Goal: Communication & Community: Ask a question

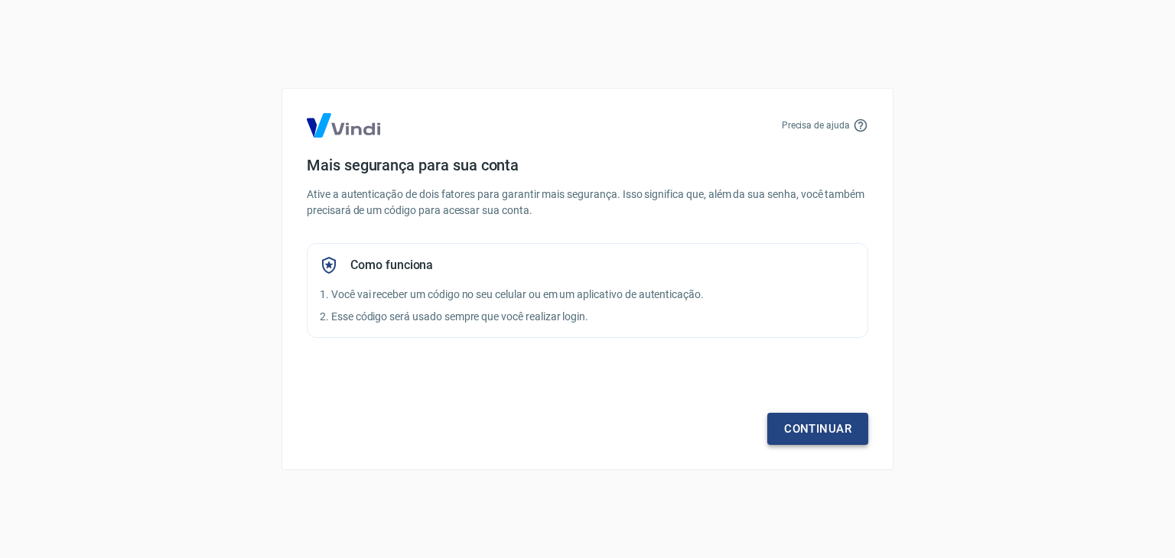
click at [825, 427] on link "Continuar" at bounding box center [817, 429] width 101 height 32
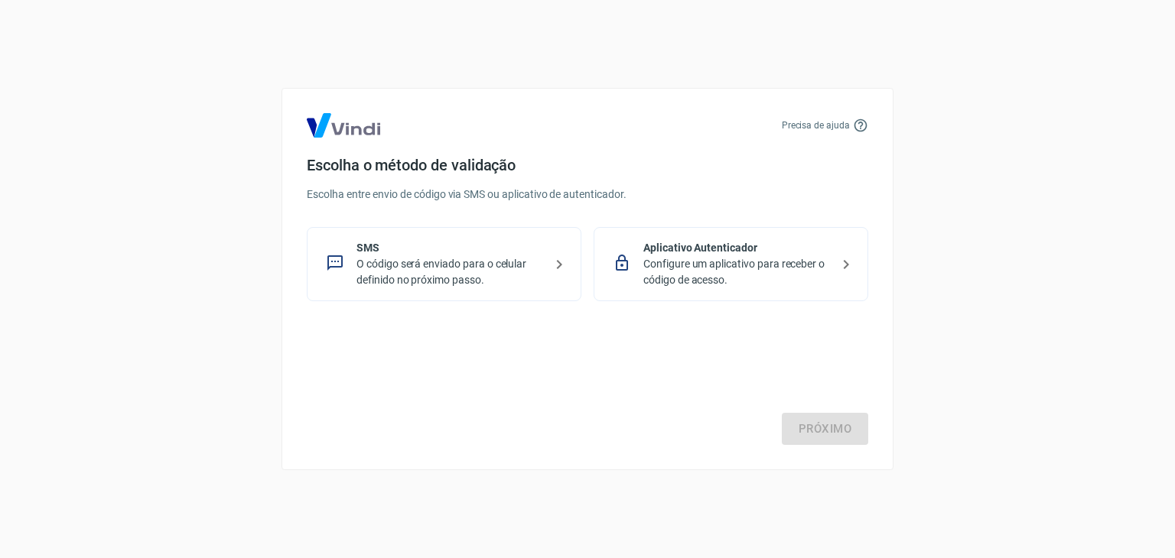
click at [421, 252] on p "SMS" at bounding box center [449, 248] width 187 height 16
click at [482, 253] on p "SMS" at bounding box center [449, 248] width 187 height 16
click at [558, 261] on icon at bounding box center [559, 264] width 5 height 9
click at [396, 252] on p "SMS" at bounding box center [449, 248] width 187 height 16
click at [401, 242] on p "SMS" at bounding box center [449, 248] width 187 height 16
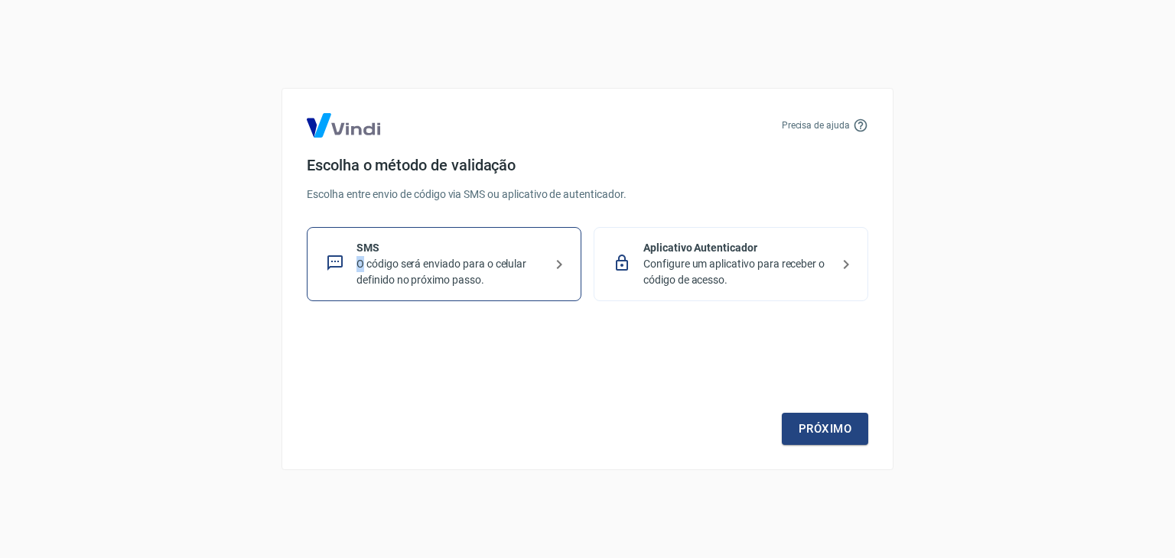
click at [358, 265] on p "O código será enviado para o celular definido no próximo passo." at bounding box center [449, 272] width 187 height 32
drag, startPoint x: 722, startPoint y: 265, endPoint x: 704, endPoint y: 262, distance: 18.6
click at [722, 265] on p "Configure um aplicativo para receber o código de acesso." at bounding box center [736, 272] width 187 height 32
click at [438, 254] on p "SMS" at bounding box center [449, 248] width 187 height 16
click at [820, 427] on link "Próximo" at bounding box center [825, 429] width 86 height 32
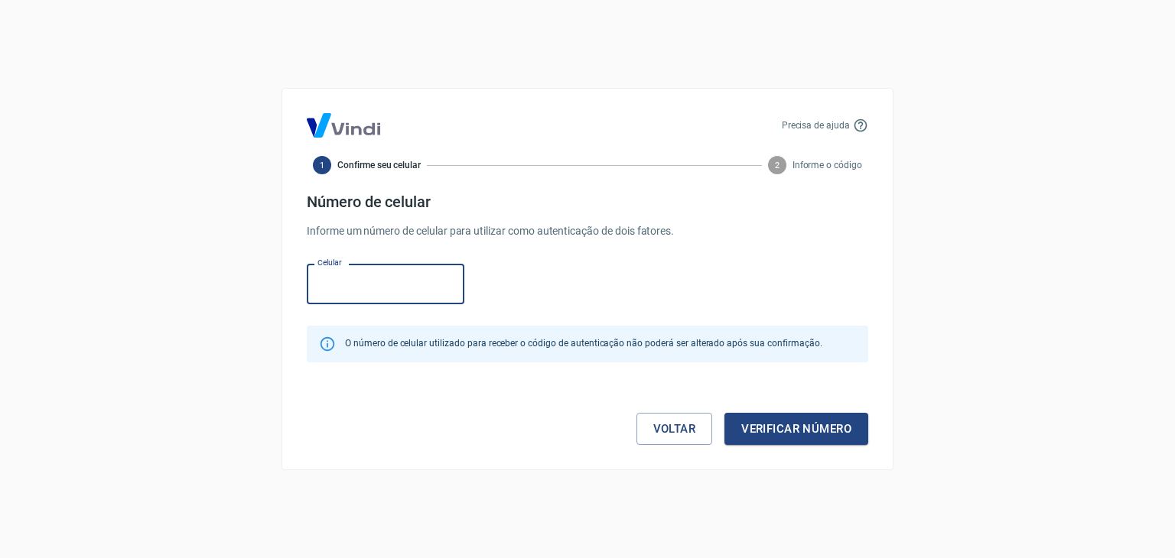
click at [400, 285] on input "Celular" at bounding box center [386, 284] width 158 height 41
type input "[PHONE_NUMBER]"
click at [790, 446] on div "Precisa de ajuda 1 Confirme seu celular 2 Informe o código Número de celular In…" at bounding box center [588, 279] width 612 height 382
click at [808, 420] on button "Verificar número" at bounding box center [796, 429] width 144 height 32
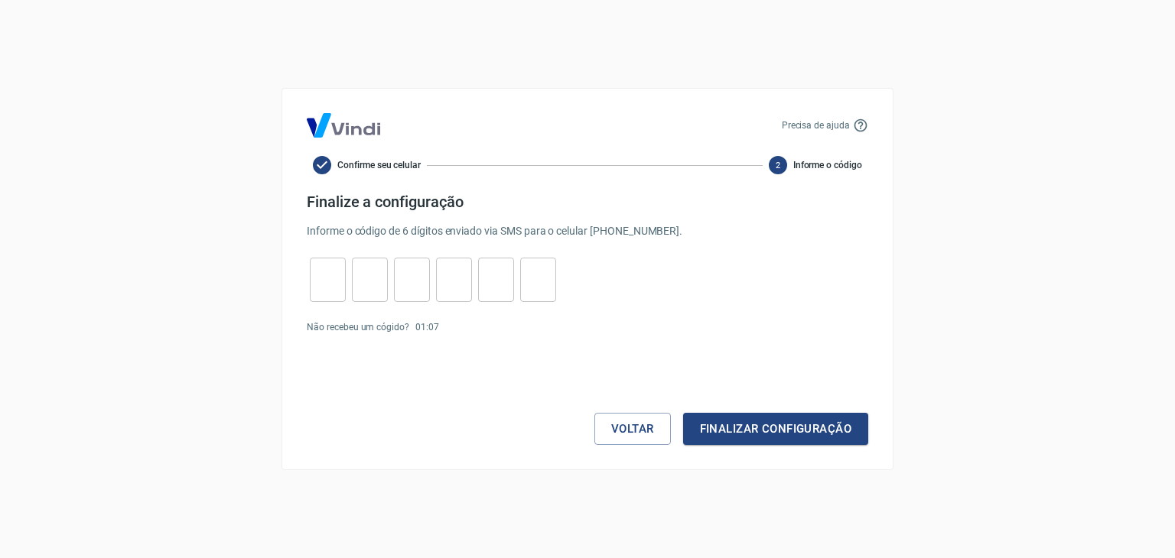
click at [343, 285] on input "tel" at bounding box center [328, 280] width 36 height 33
type input "0"
type input "3"
type input "1"
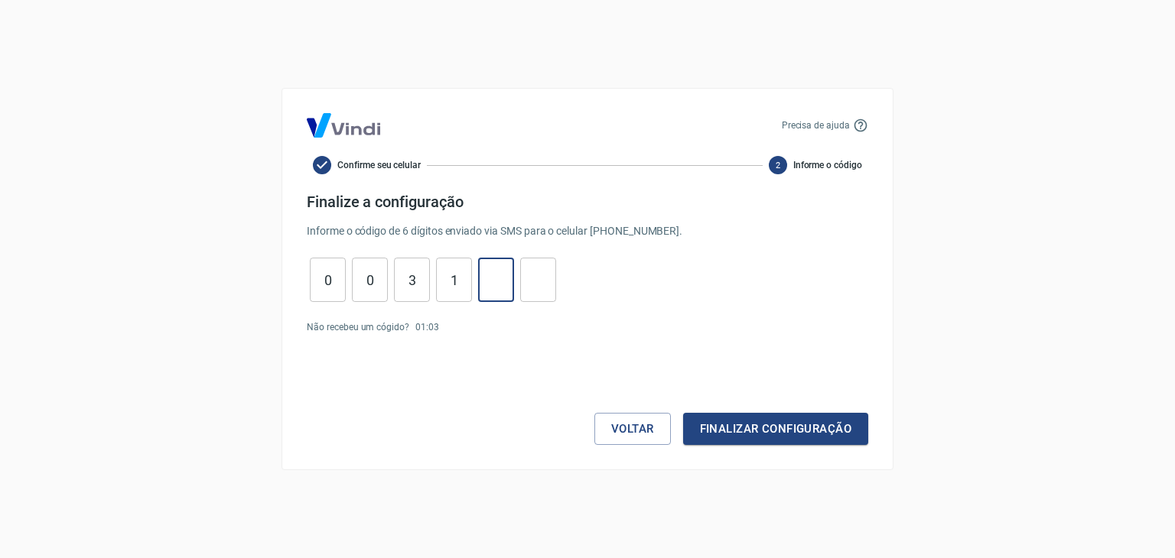
type input "8"
type input "7"
click at [814, 434] on button "Finalizar configuração" at bounding box center [775, 429] width 185 height 32
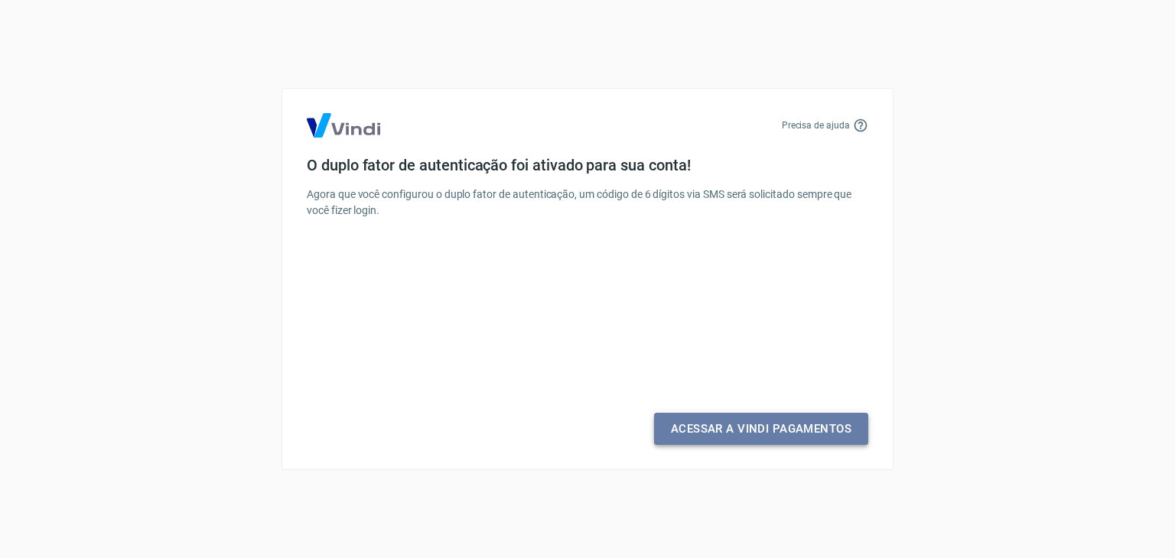
click at [732, 432] on link "Acessar a Vindi Pagamentos" at bounding box center [761, 429] width 214 height 32
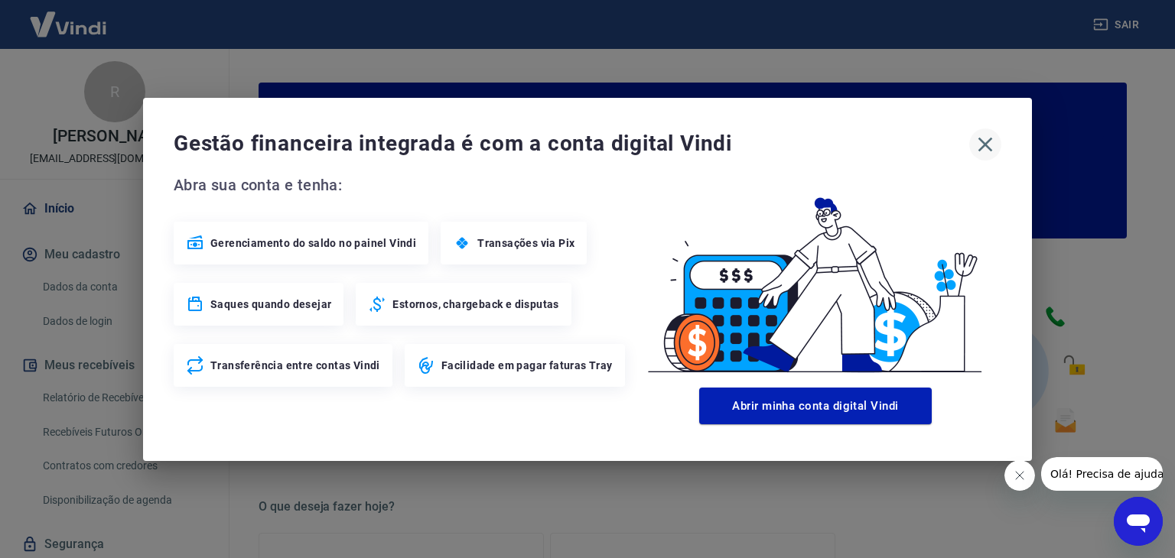
click at [978, 142] on icon "button" at bounding box center [985, 144] width 24 height 24
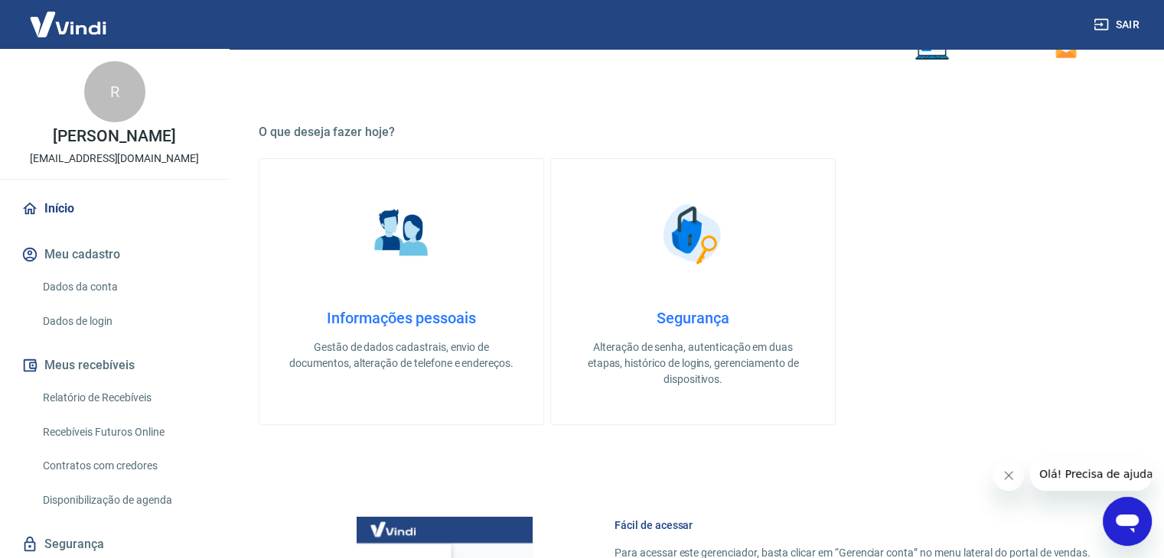
scroll to position [382, 0]
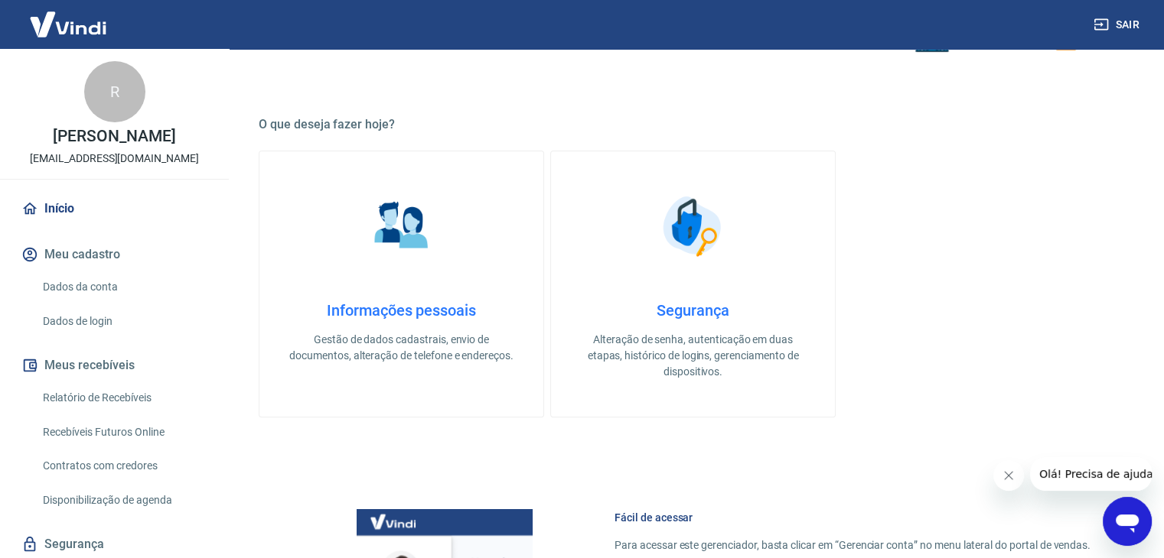
click at [1121, 524] on icon "Abrir janela de mensagens" at bounding box center [1126, 524] width 23 height 18
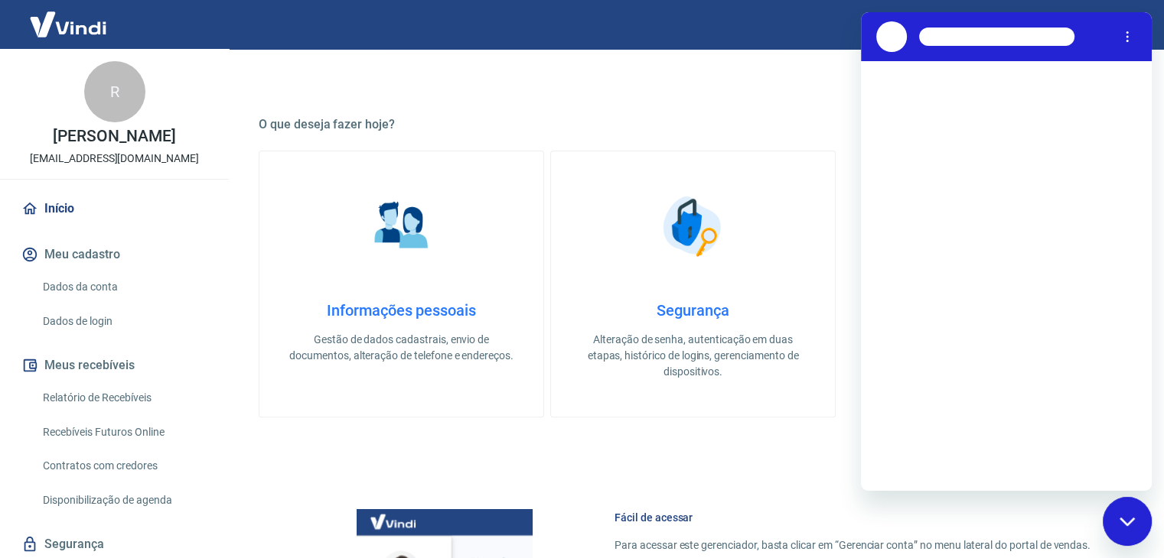
scroll to position [0, 0]
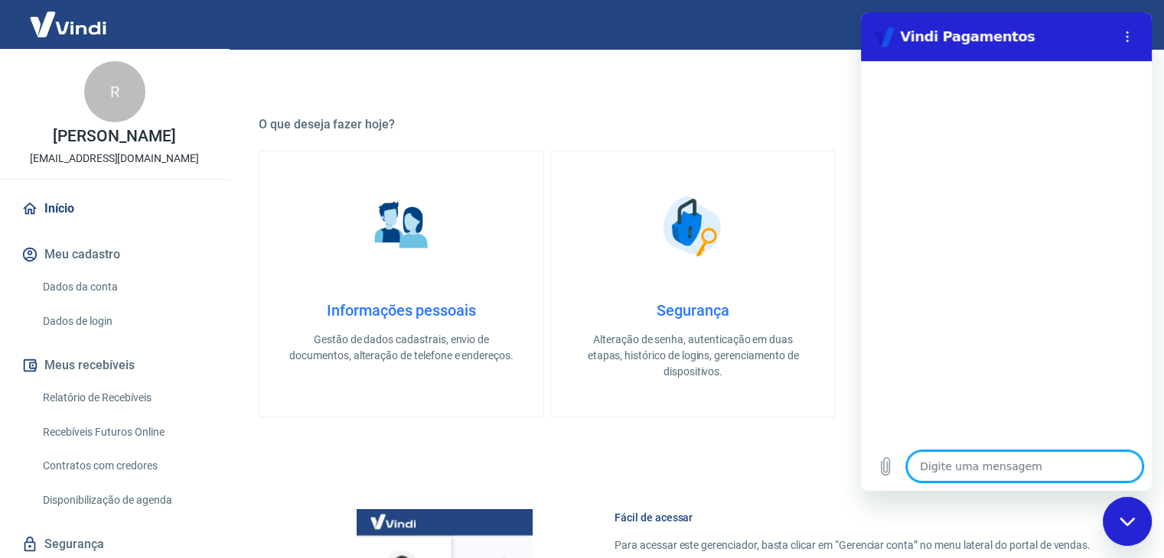
click at [955, 469] on textarea at bounding box center [1024, 466] width 236 height 31
type textarea "B"
type textarea "x"
type textarea "Bo"
type textarea "x"
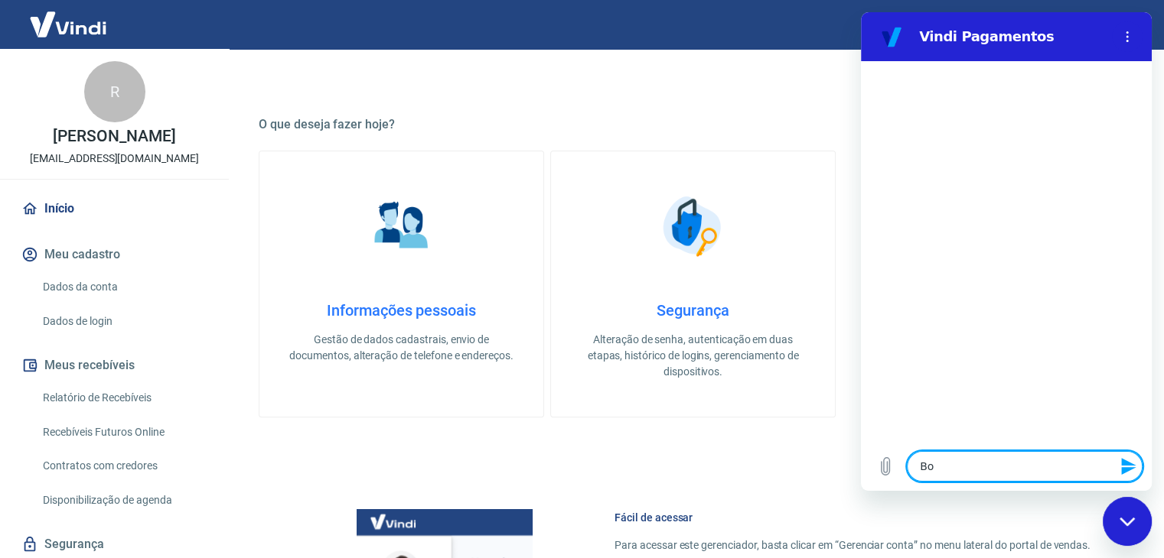
type textarea "Boa"
type textarea "x"
type textarea "Boa"
type textarea "x"
type textarea "Boa t"
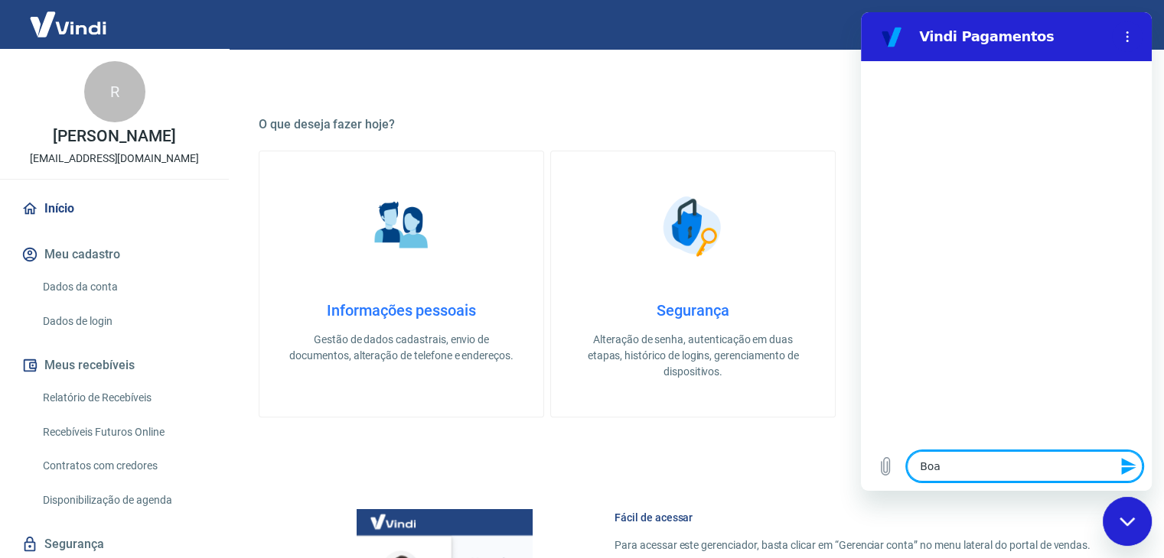
type textarea "x"
type textarea "Boa ta"
type textarea "x"
type textarea "Boa tar"
type textarea "x"
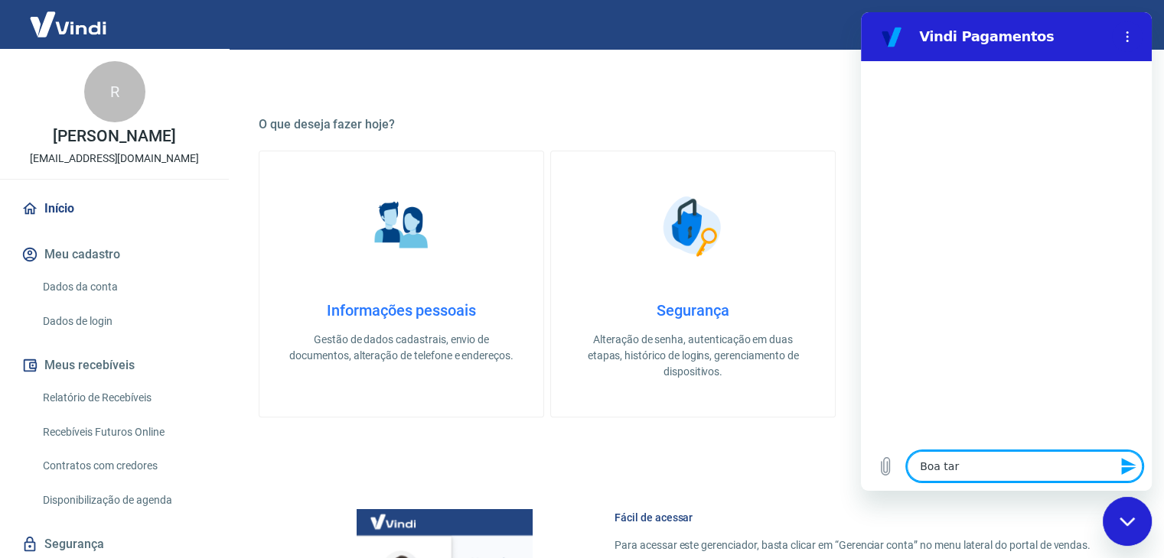
type textarea "Boa tarr"
type textarea "x"
type textarea "Boa tarrd"
type textarea "x"
type textarea "Boa tarrde"
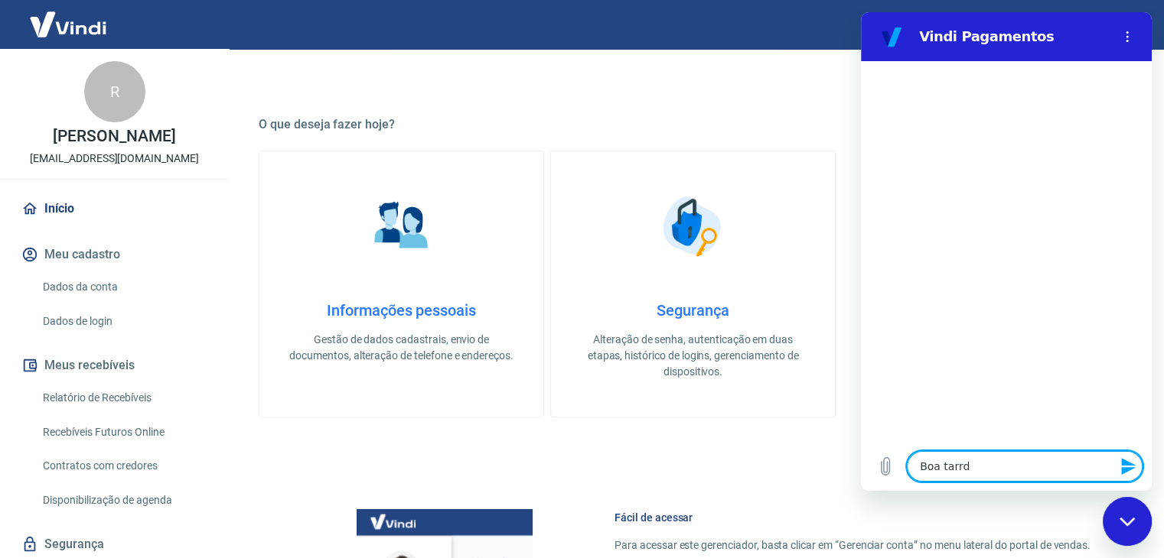
type textarea "x"
type textarea "Boa tarrde,"
type textarea "x"
type textarea "Boa tarrde,"
type textarea "x"
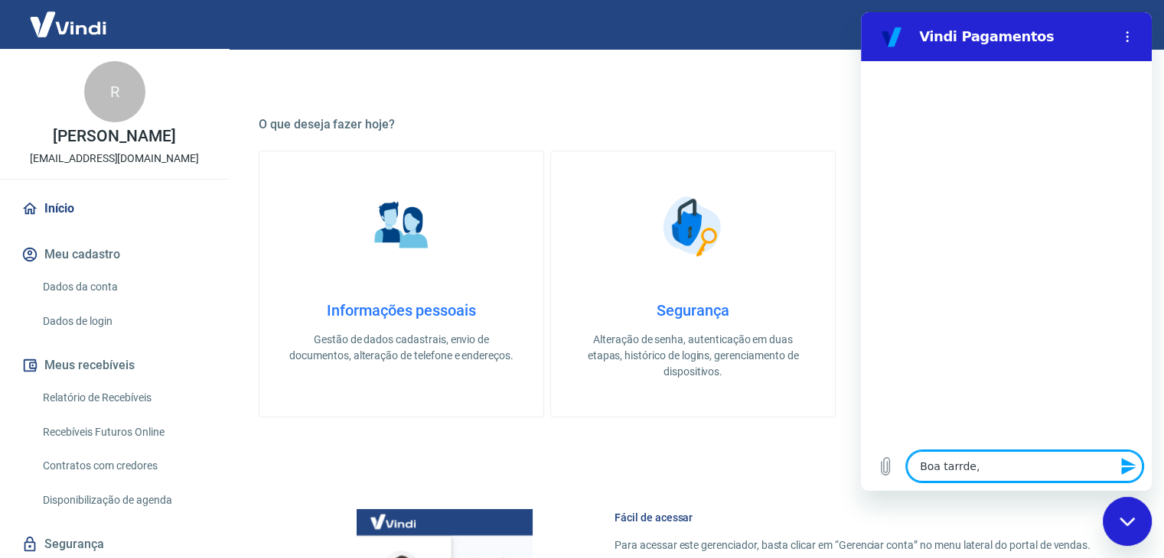
type textarea "Boa tarrde, g"
type textarea "x"
type textarea "Boa tarrde, go"
type textarea "x"
type textarea "Boa tarrde, gos"
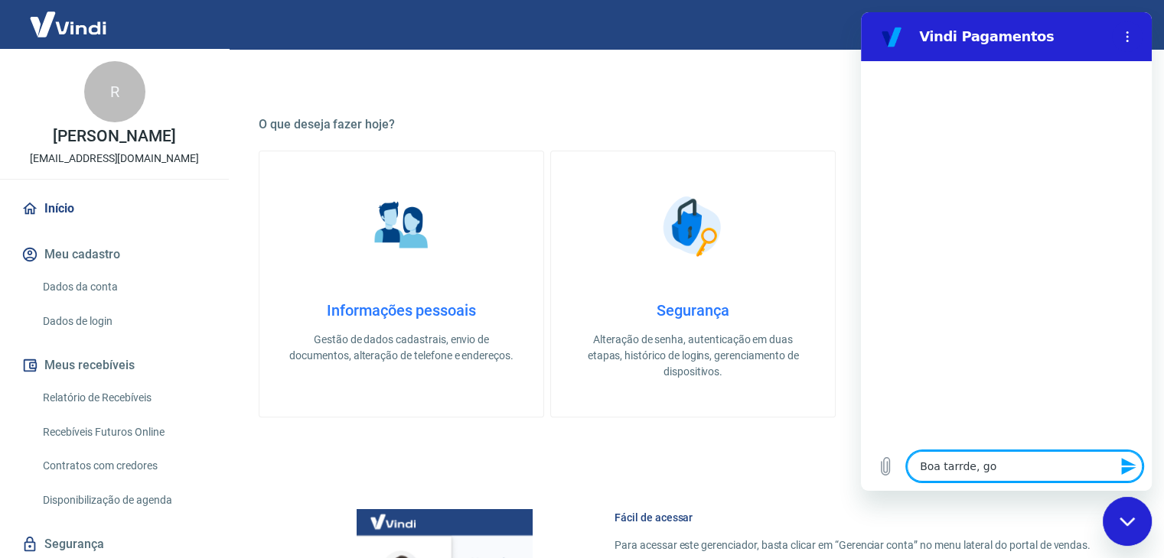
type textarea "x"
type textarea "Boa tarrde, gost"
type textarea "x"
type textarea "Boa tarrde, gosta"
type textarea "x"
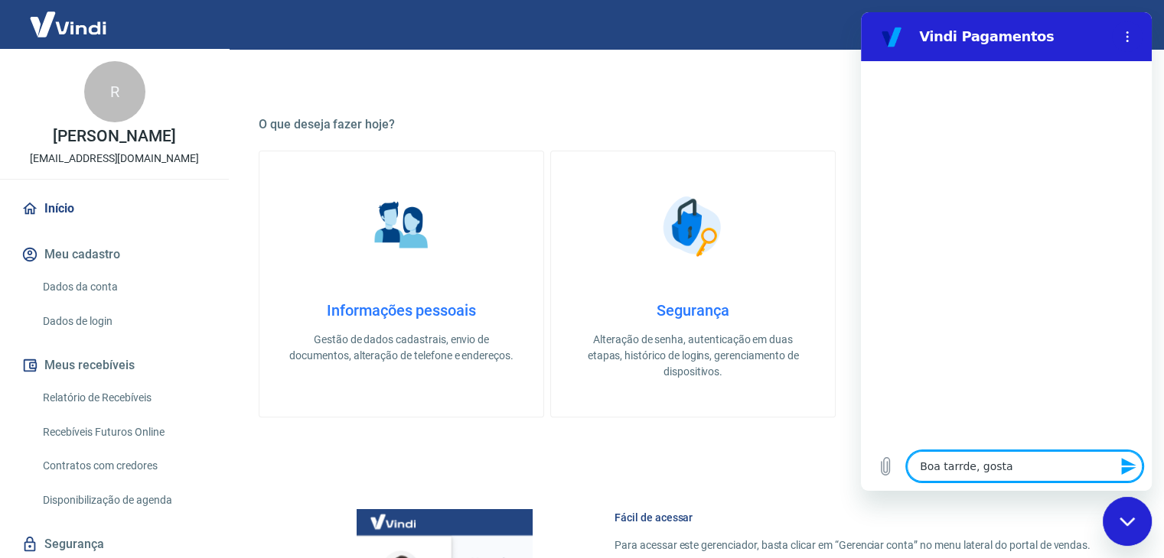
type textarea "Boa tarrde, gostar"
type textarea "x"
type textarea "Boa tarrde, gostari"
type textarea "x"
type textarea "Boa tarrde, gostaria"
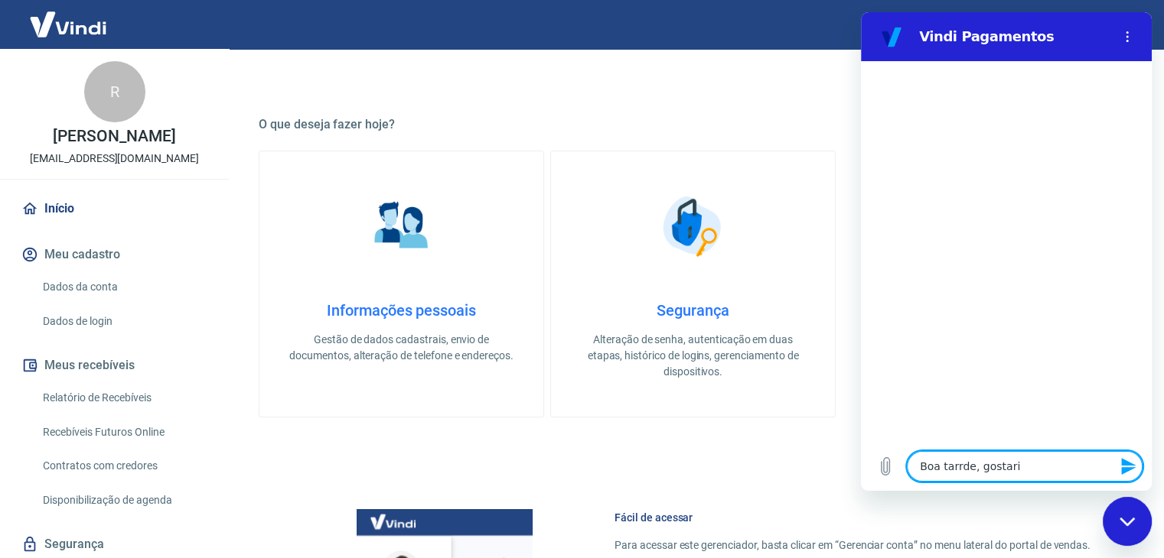
type textarea "x"
type textarea "Boa tarrde, gostaria"
type textarea "x"
type textarea "Boa tarrde, gostaria d"
type textarea "x"
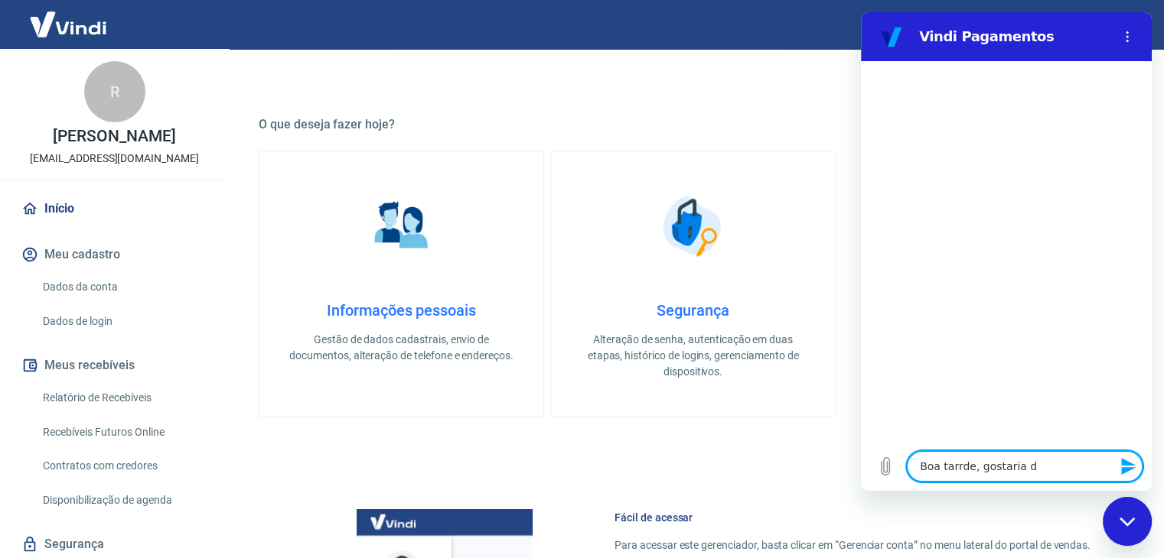
type textarea "Boa tarrde, gostaria de"
type textarea "x"
type textarea "Boa tarrde, gostaria de"
type textarea "x"
type textarea "Boa tarrde, gostaria de s"
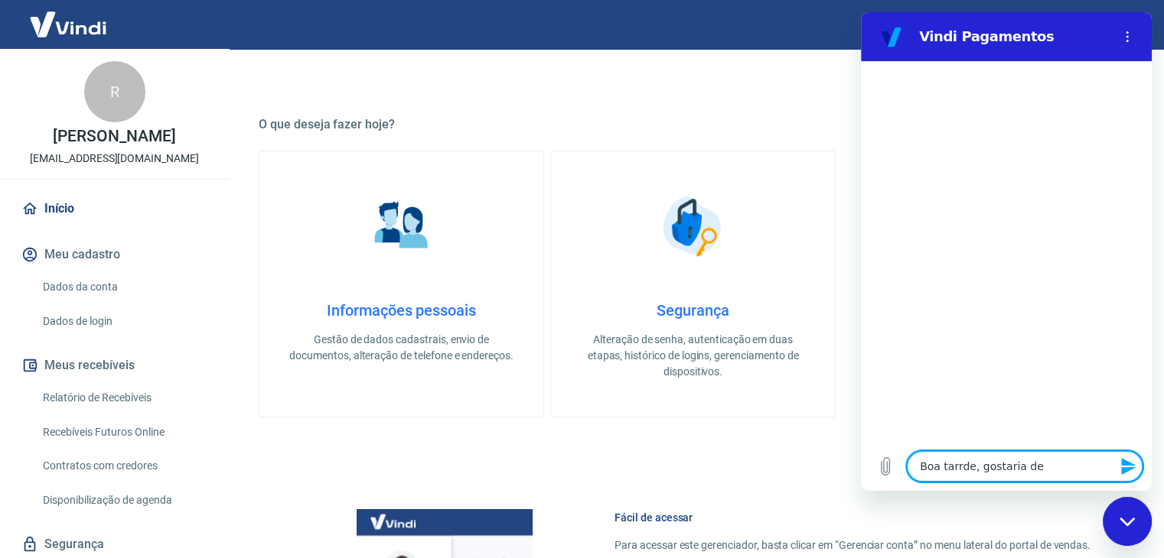
type textarea "x"
type textarea "Boa tarrde, gostaria de sa"
type textarea "x"
type textarea "Boa tarrde, gostaria de sab"
type textarea "x"
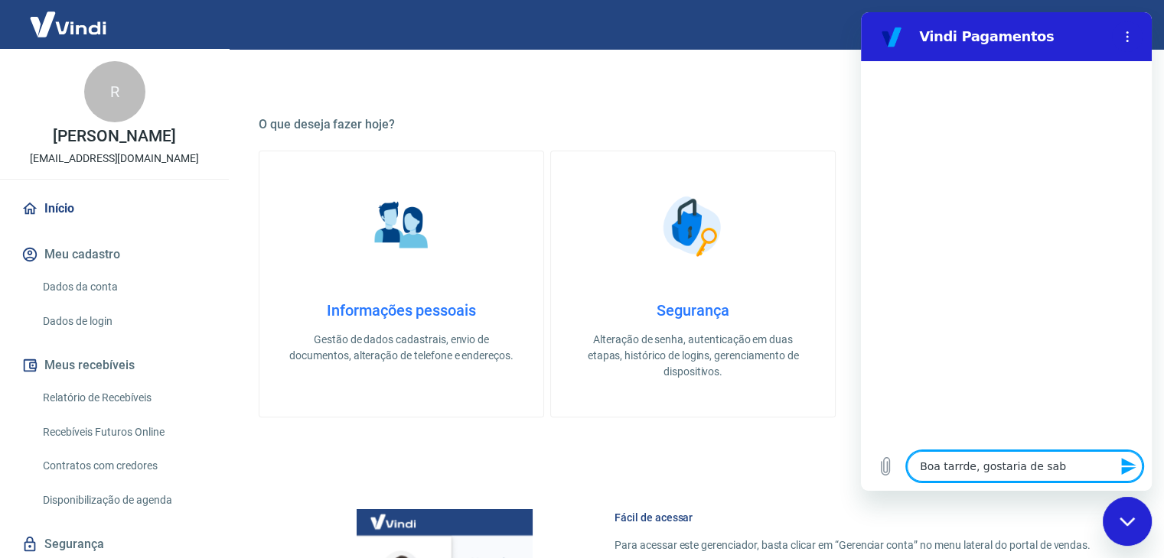
type textarea "Boa tarrde, gostaria de sabe"
type textarea "x"
type textarea "Boa tarrde, gostaria de saber"
type textarea "x"
type textarea "Boa tarrde, gostaria de saber"
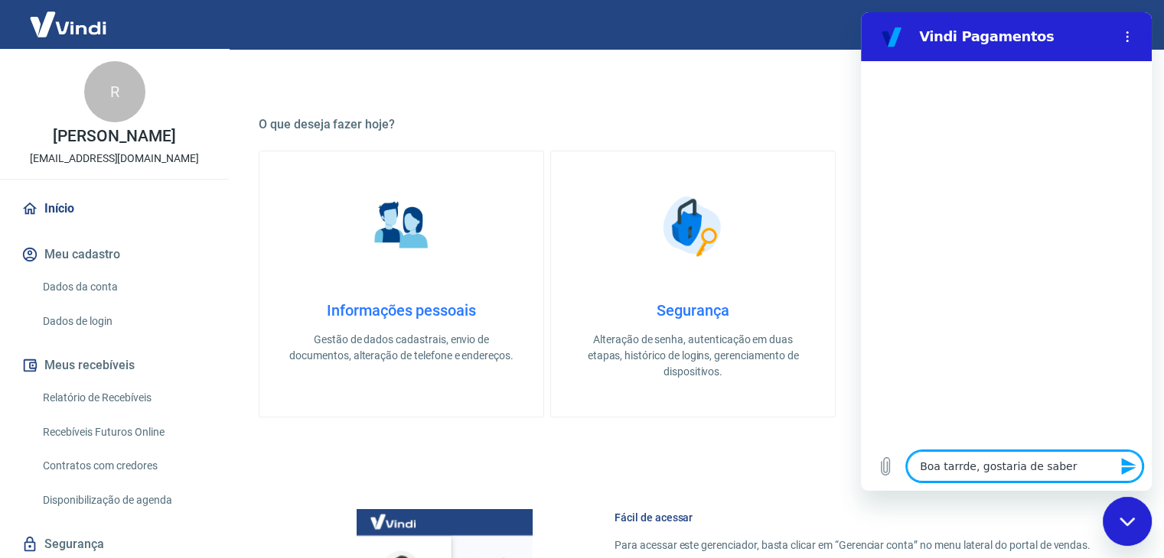
type textarea "x"
type textarea "Boa tarrde, gostaria de saber d"
type textarea "x"
type textarea "Boa tarrde, gostaria de saber de"
type textarea "x"
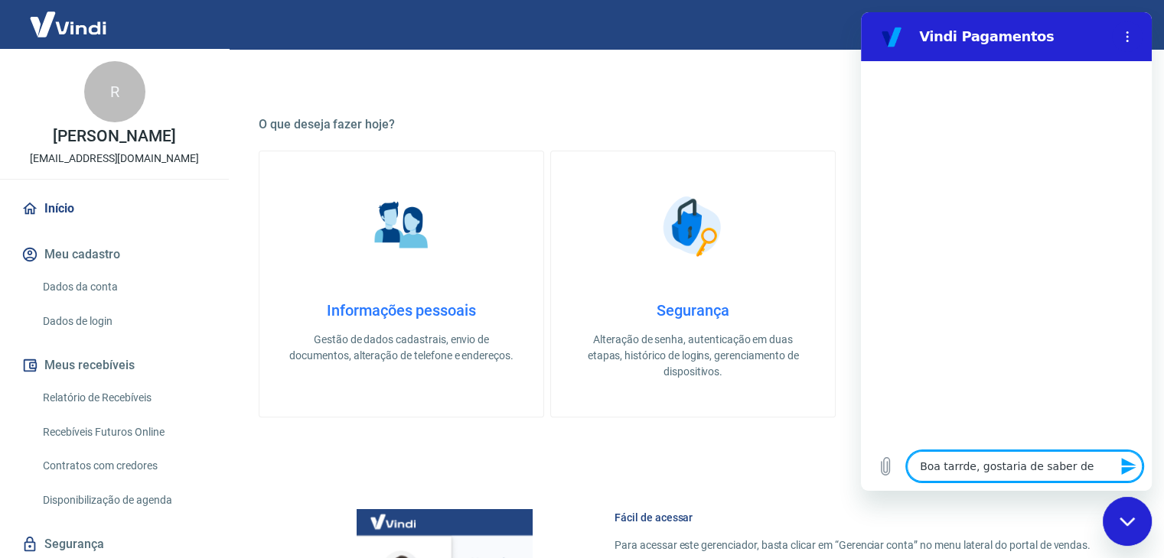
type textarea "Boa tarrde, gostaria de saber de"
type textarea "x"
type textarea "Boa tarrde, gostaria de saber de"
type textarea "x"
type textarea "Boa tarrde, gostaria de saber d"
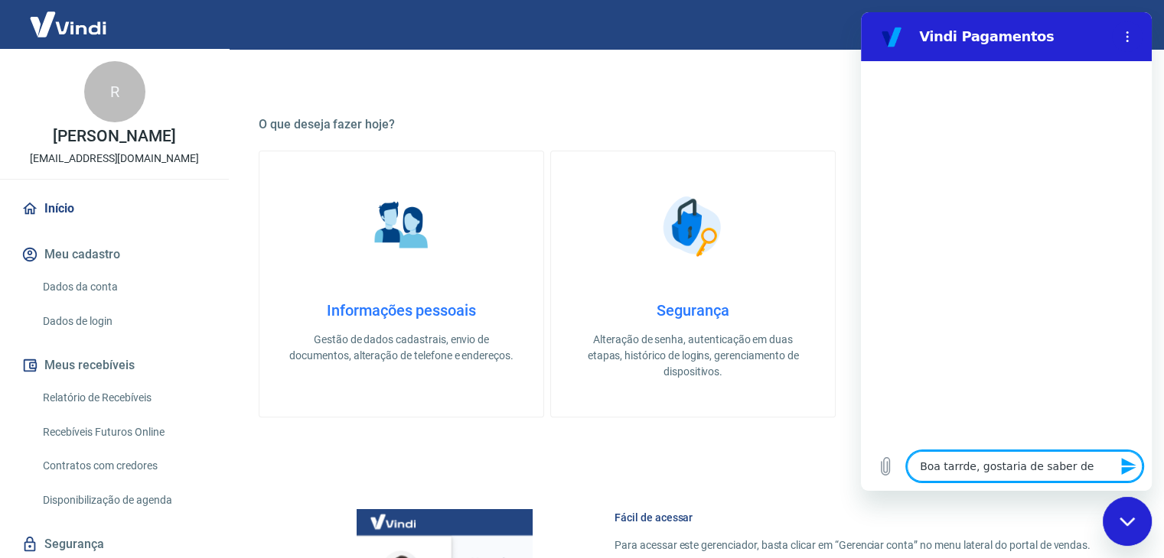
type textarea "x"
type textarea "Boa tarrde, gostaria de saber"
type textarea "x"
type textarea "Boa tarrde, gostaria de saber s"
type textarea "x"
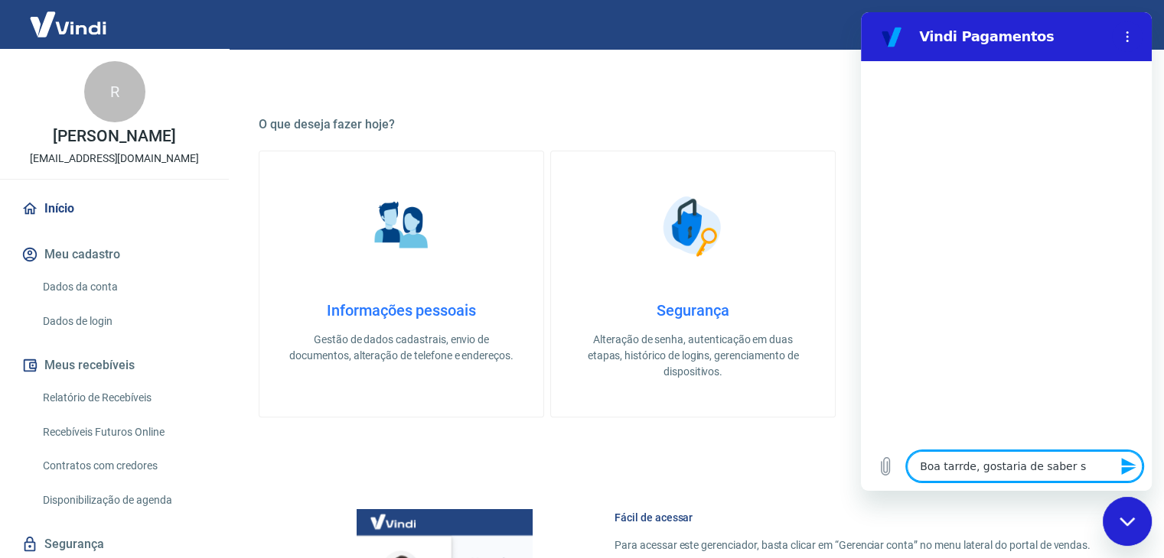
type textarea "Boa tarrde, gostaria de saber se"
type textarea "x"
type textarea "Boa tarrde, gostaria de saber se"
type textarea "x"
type textarea "Boa tarrde, gostaria de saber se p"
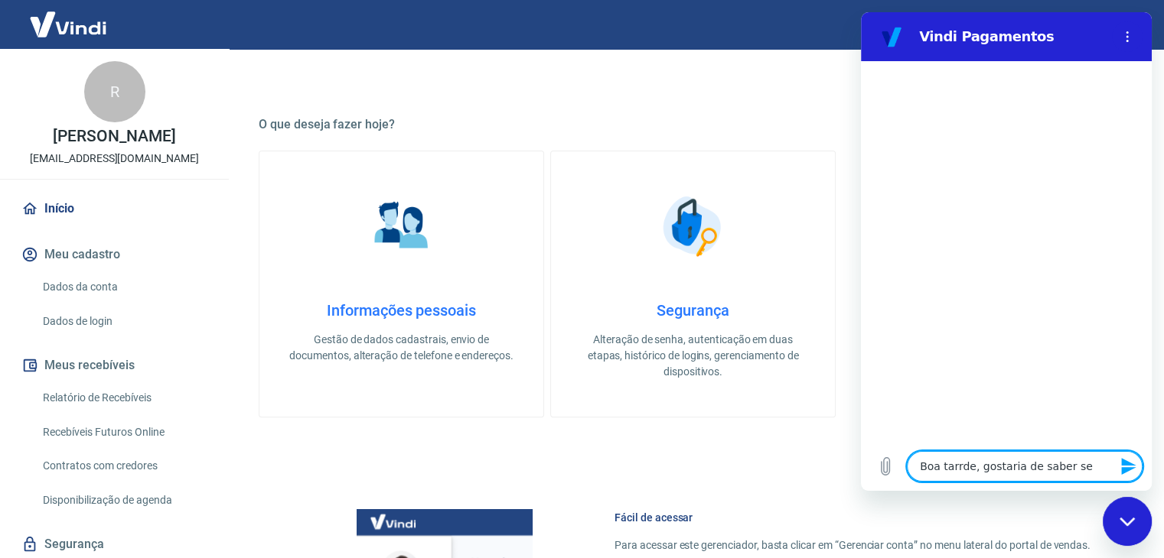
type textarea "x"
type textarea "Boa tarrde, gostaria de saber se"
type textarea "x"
type textarea "Boa tarrde, gostaria de saber se p"
type textarea "x"
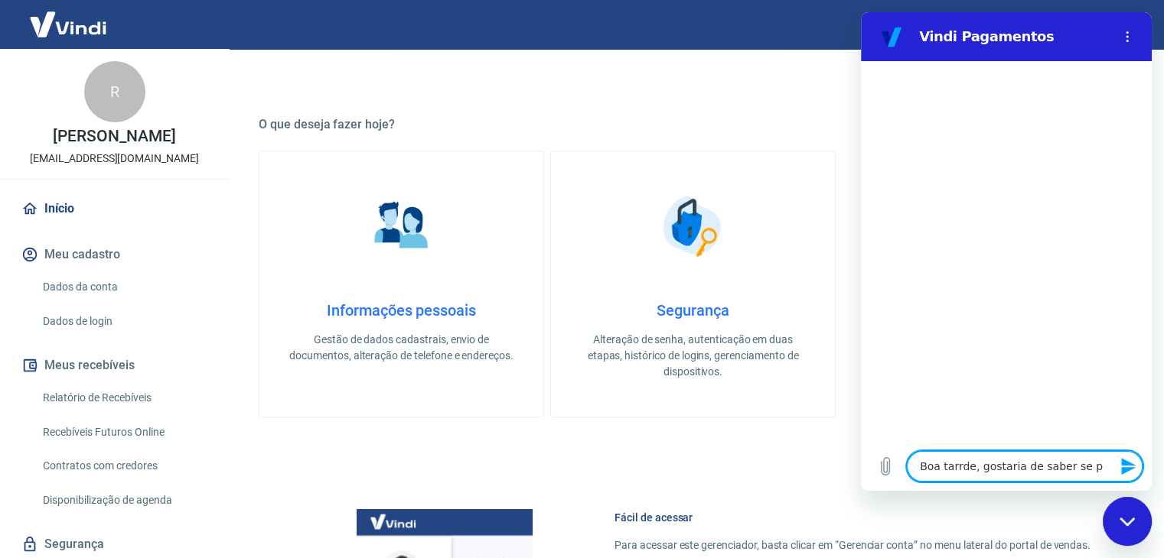
type textarea "Boa tarrde, gostaria de saber se po"
type textarea "x"
type textarea "Boa tarrde, gostaria de saber se pod"
type textarea "x"
type textarea "Boa tarrde, gostaria de saber se pode"
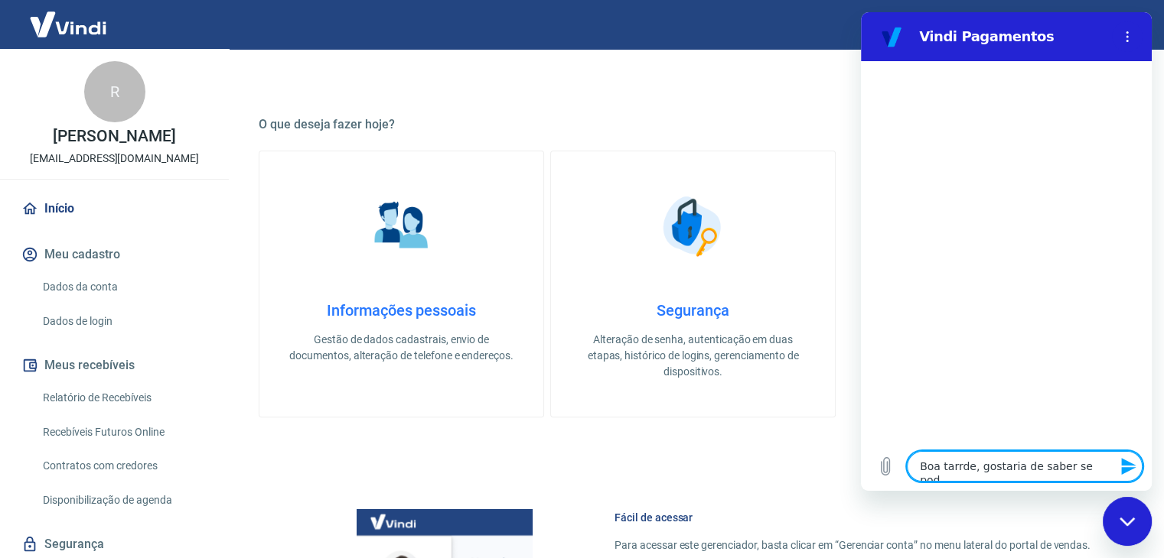
type textarea "x"
type textarea "Boa tarrde, gostaria de saber se podem"
type textarea "x"
type textarea "Boa tarrde, gostaria de saber se podemo"
type textarea "x"
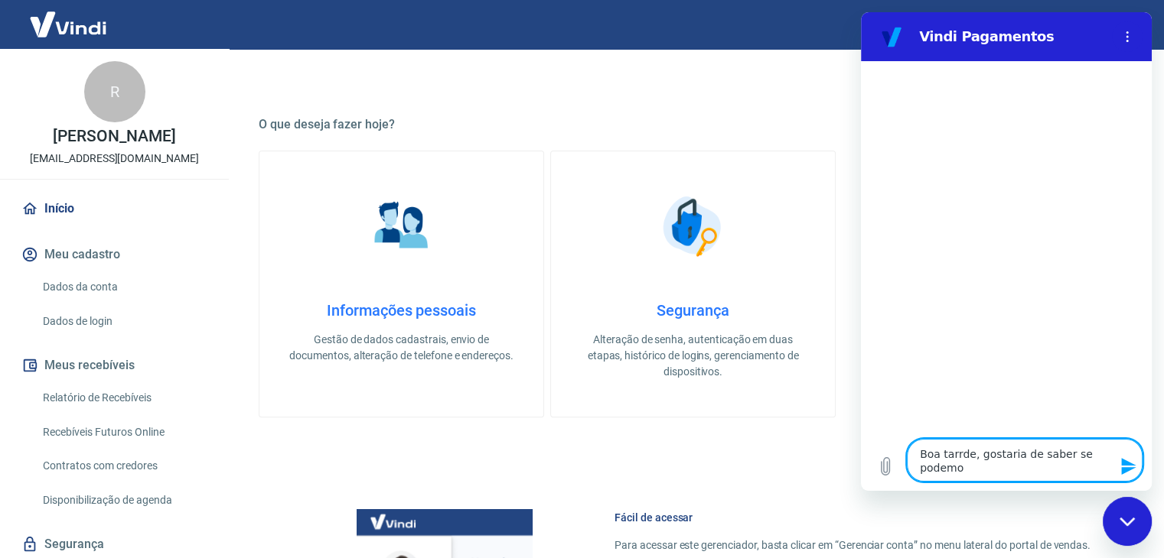
type textarea "Boa tarrde, gostaria de saber se podemos"
type textarea "x"
type textarea "Boa tarrde, gostaria de saber se podemos"
type textarea "x"
type textarea "Boa tarrde, gostaria de saber se podemos"
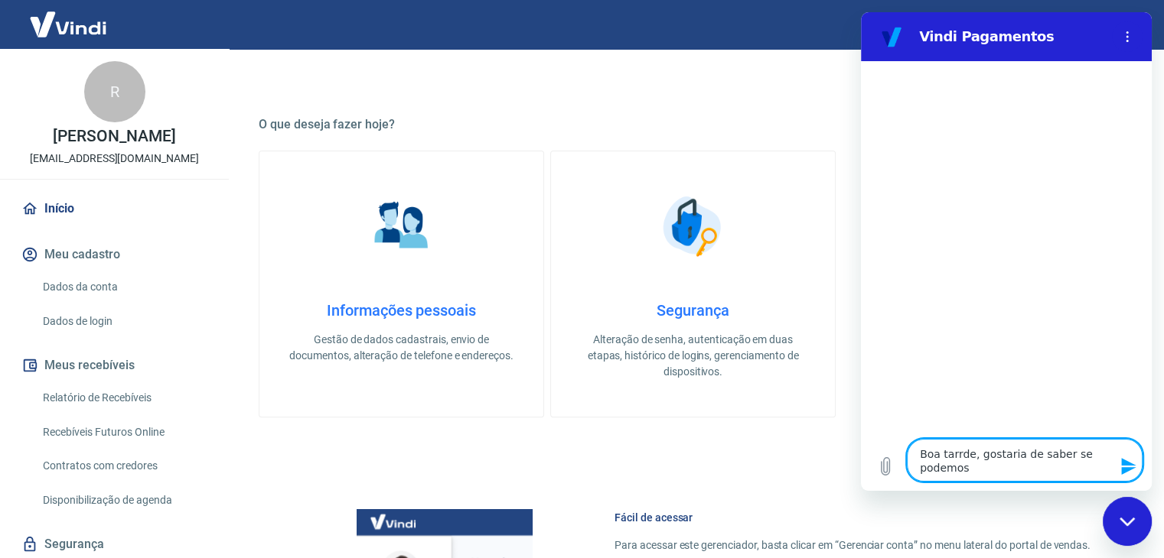
type textarea "x"
type textarea "Boa tarrde, gostaria de saber se podemos"
type textarea "x"
type textarea "Boa tarrde, gostaria de saber se podemos r"
type textarea "x"
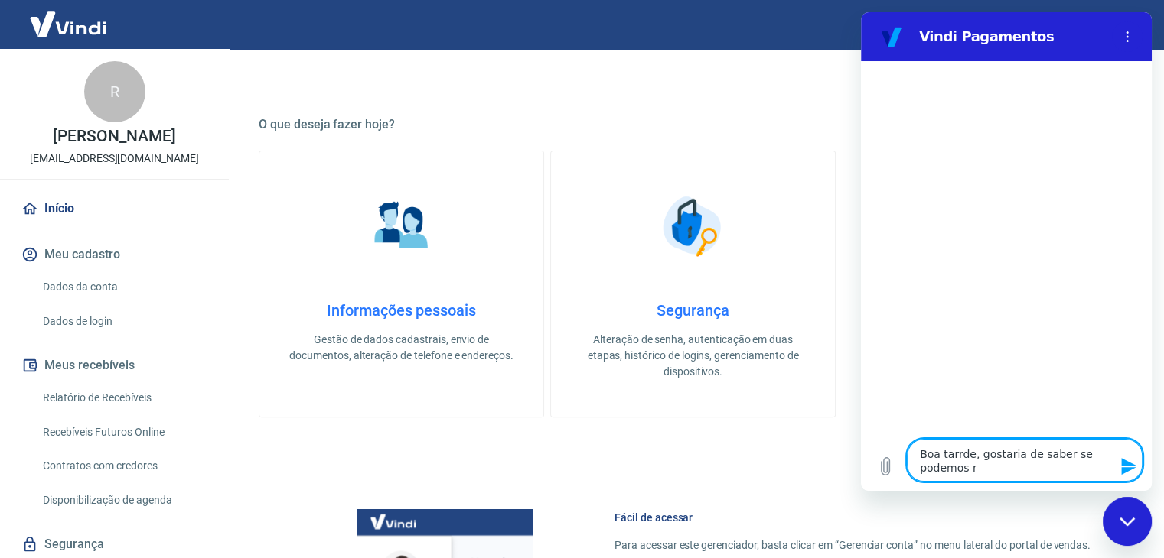
type textarea "Boa tarrde, gostaria de saber se podemos re"
type textarea "x"
type textarea "Boa tarrde, gostaria de saber se podemos rec"
type textarea "x"
type textarea "Boa tarrde, gostaria de saber se podemos rece"
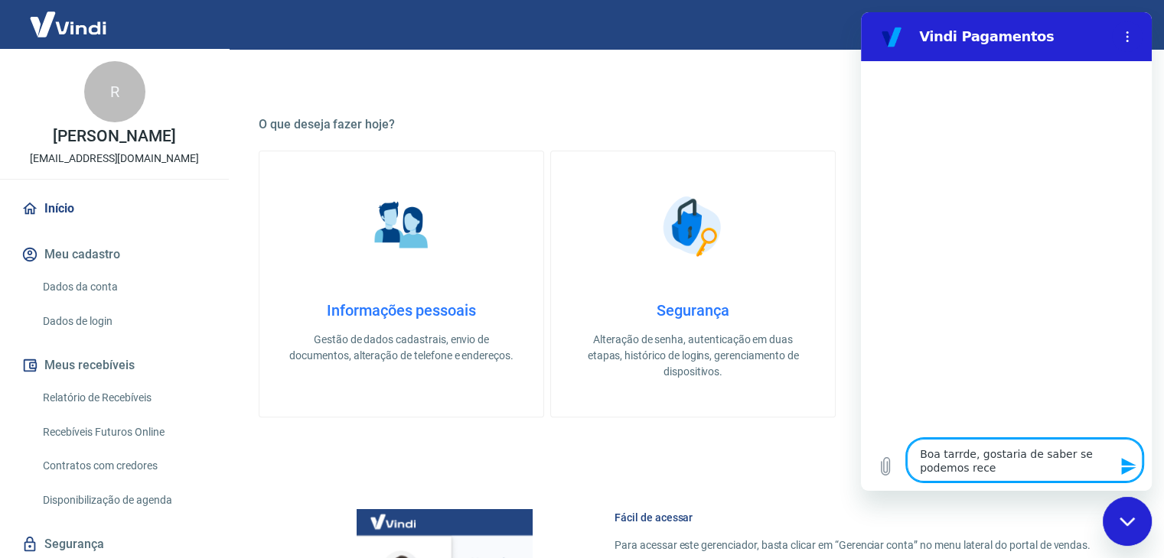
type textarea "x"
type textarea "Boa tarrde, gostaria de saber se podemos receb"
type textarea "x"
type textarea "Boa tarrde, gostaria de saber se podemos recebe"
type textarea "x"
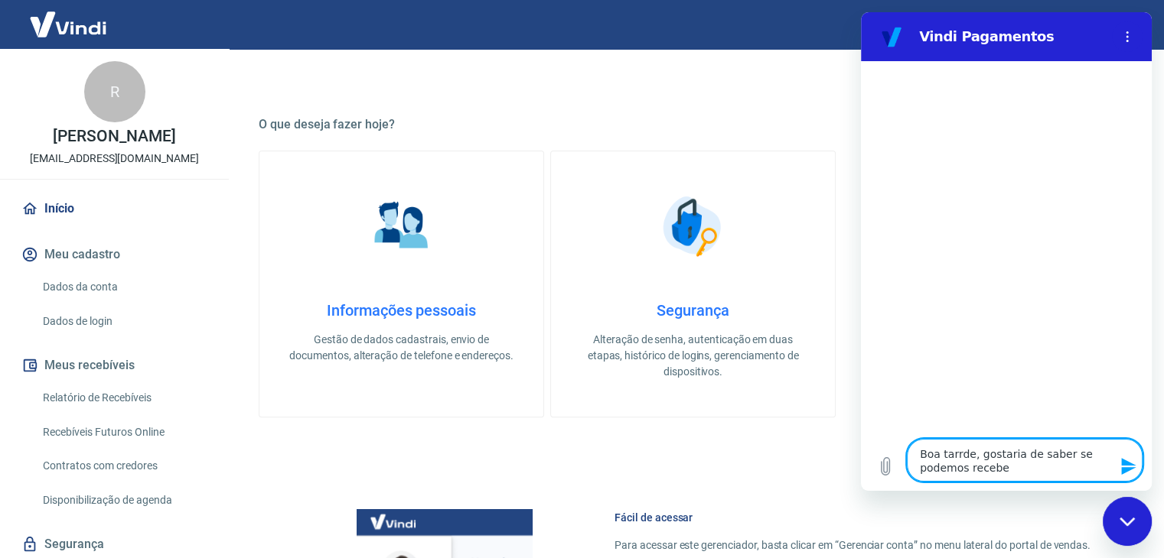
type textarea "Boa tarrde, gostaria de saber se podemos receber"
type textarea "x"
type textarea "Boa tarrde, gostaria de saber se podemos receber"
type textarea "x"
type textarea "Boa tarrde, gostaria de saber se podemos receber p"
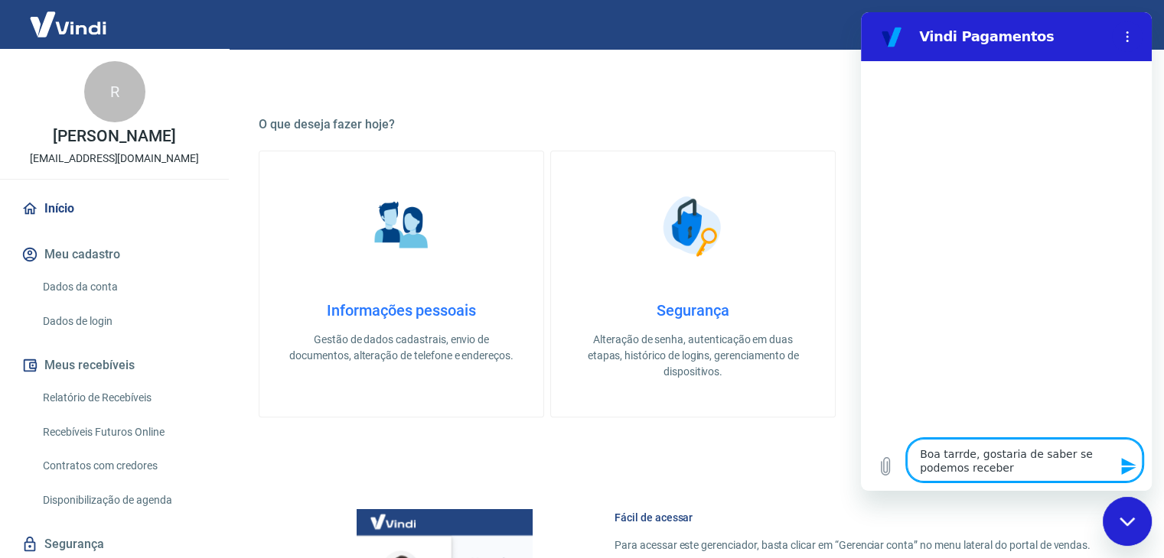
type textarea "x"
type textarea "Boa tarrde, gostaria de saber se podemos receber pa"
type textarea "x"
type textarea "Boa tarrde, gostaria de saber se podemos receber pag"
type textarea "x"
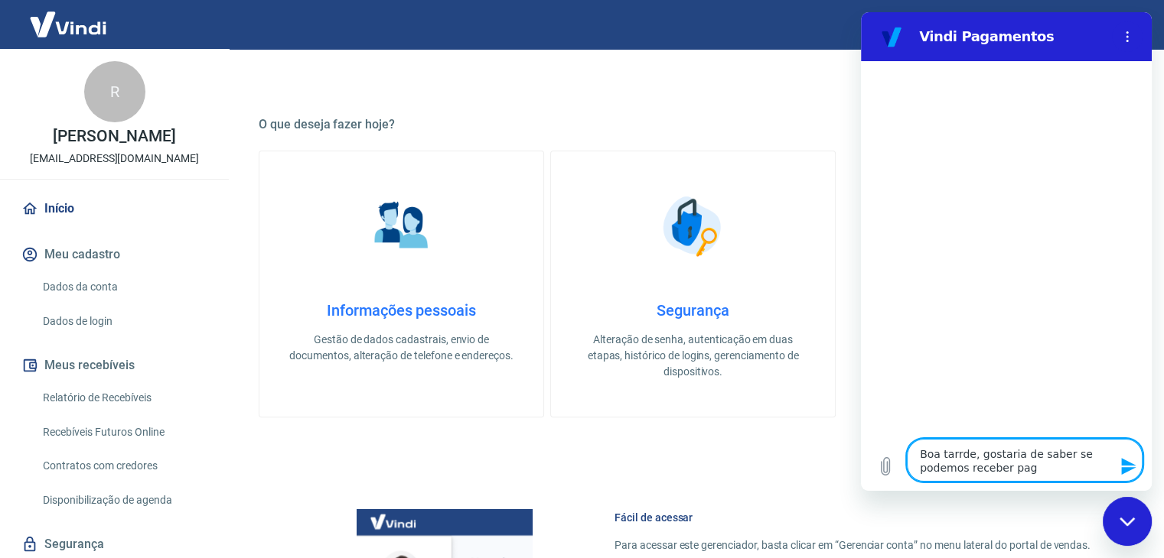
type textarea "Boa tarrde, gostaria de saber se podemos receber paga"
type textarea "x"
type textarea "Boa tarrde, gostaria de saber se podemos receber pagam"
type textarea "x"
type textarea "Boa tarrde, gostaria de saber se podemos receber pagame"
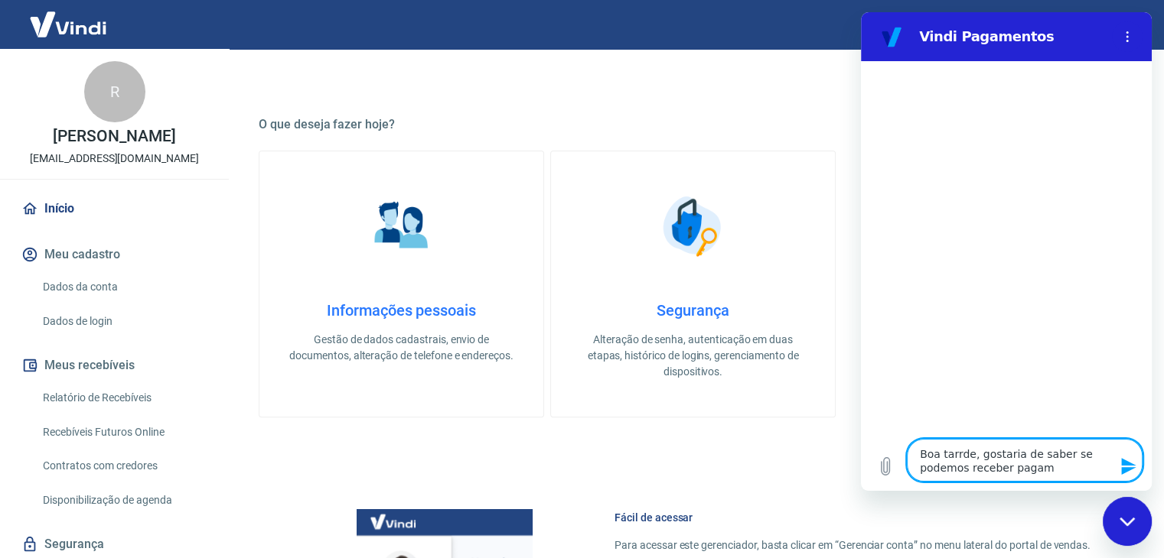
type textarea "x"
type textarea "Boa tarrde, gostaria de saber se podemos receber pagamen"
type textarea "x"
type textarea "Boa tarrde, gostaria de saber se podemos receber pagament"
type textarea "x"
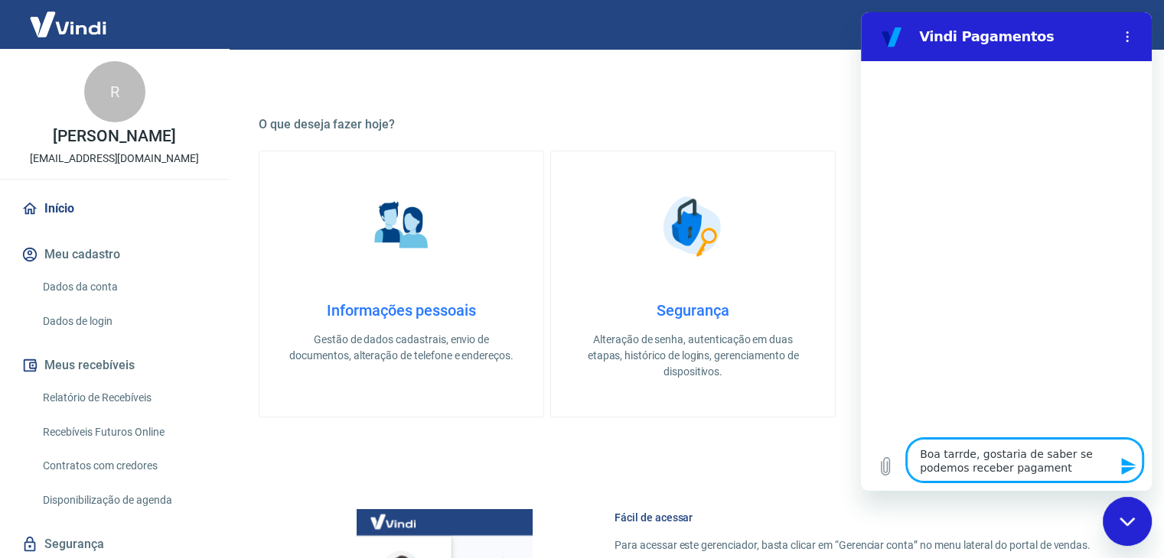
type textarea "Boa tarrde, gostaria de saber se podemos receber pagamento"
type textarea "x"
type textarea "Boa tarrde, gostaria de saber se podemos receber pagamentos"
type textarea "x"
type textarea "Boa tarrde, gostaria de saber se podemos receber pagamentos"
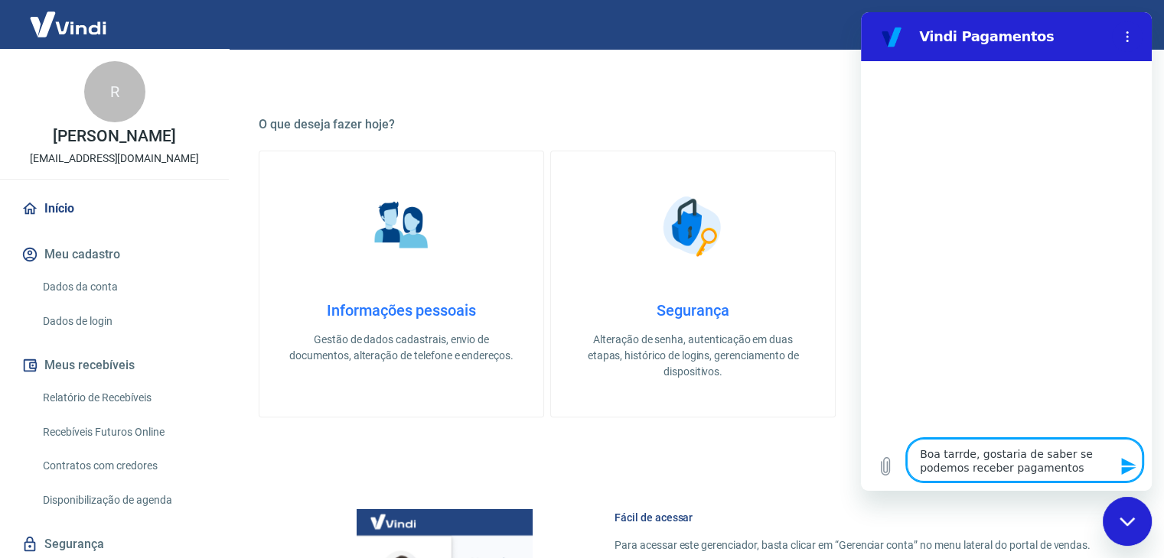
type textarea "x"
type textarea "Boa tarrde, gostaria de saber se podemos receber pagamentos c"
type textarea "x"
type textarea "Boa tarrde, gostaria de saber se podemos receber pagamentos co"
type textarea "x"
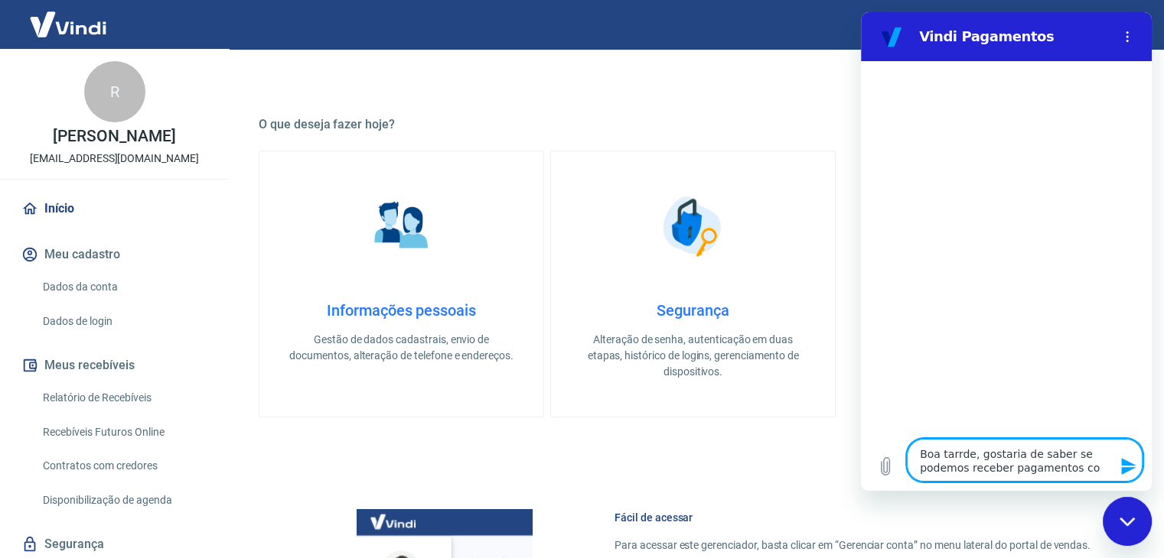
type textarea "Boa tarrde, gostaria de saber se podemos receber pagamentos com"
type textarea "x"
type textarea "Boa tarrde, gostaria de saber se podemos receber pagamentos com"
type textarea "x"
type textarea "Boa tarrde, gostaria de saber se podemos receber pagamentos com c"
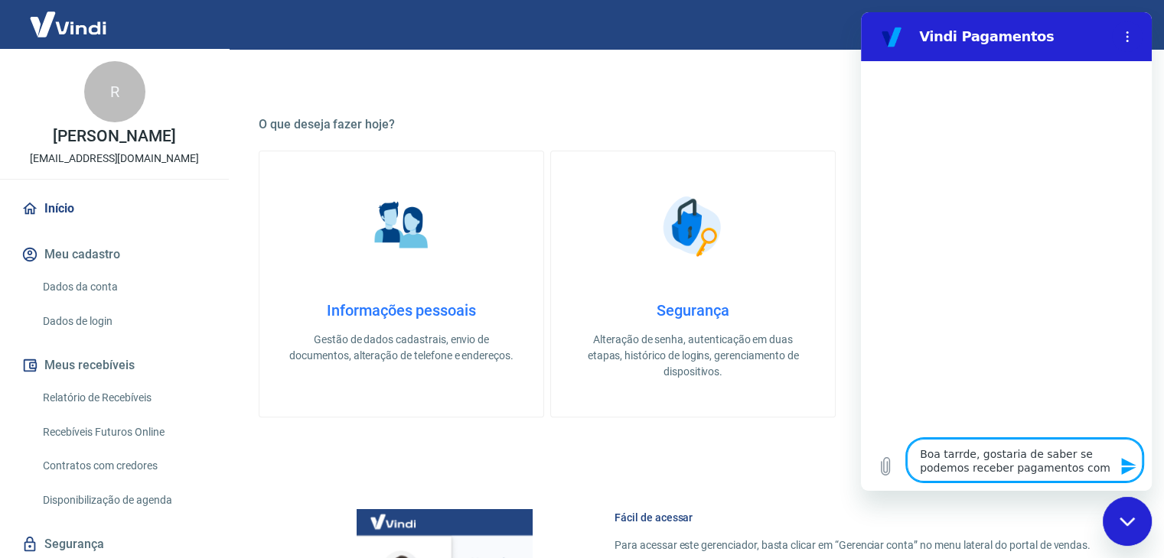
type textarea "x"
type textarea "Boa tarrde, gostaria de saber se podemos receber pagamentos com ca"
type textarea "x"
type textarea "Boa tarrde, gostaria de saber se podemos receber pagamentos com car"
type textarea "x"
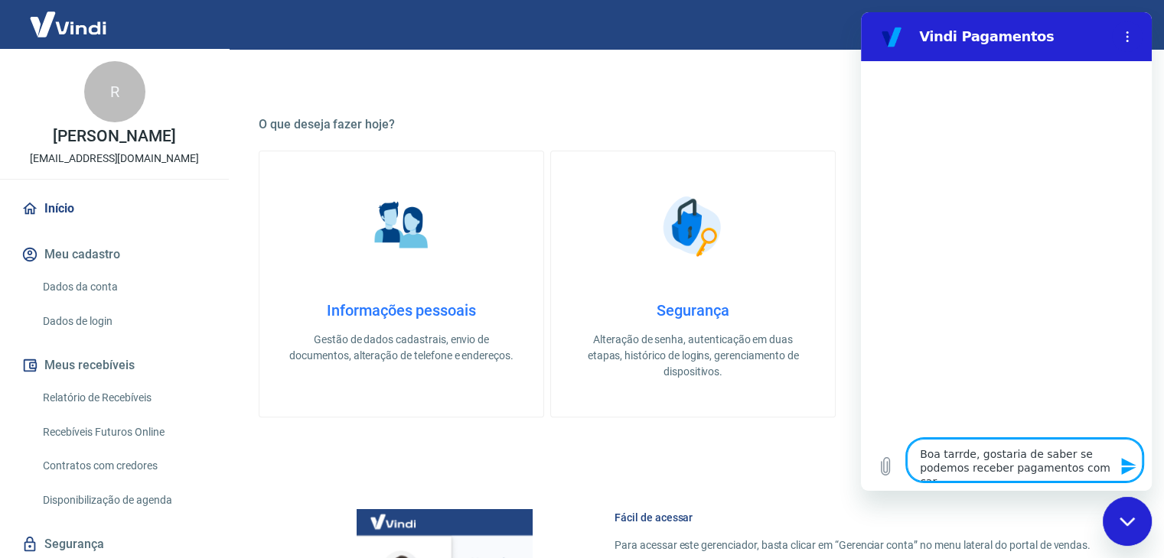
type textarea "Boa tarrde, gostaria de saber se podemos receber pagamentos com cart"
type textarea "x"
type textarea "Boa tarrde, gostaria de saber se podemos receber pagamentos com cartõ"
type textarea "x"
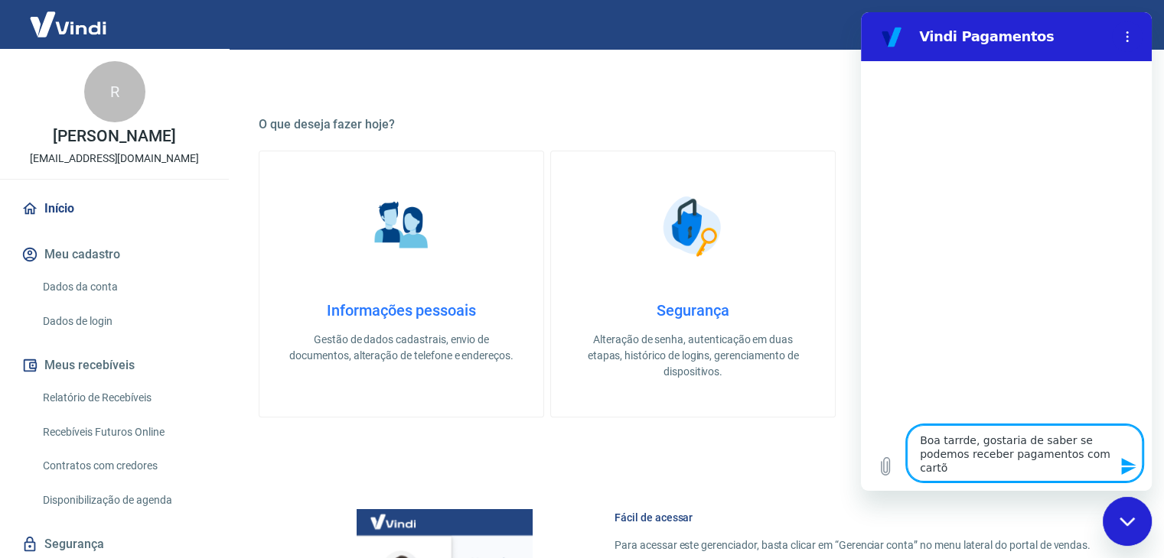
type textarea "Boa tarrde, gostaria de saber se podemos receber pagamentos com cartõe"
type textarea "x"
type textarea "Boa tarrde, gostaria de saber se podemos receber pagamentos com cartões"
type textarea "x"
type textarea "Boa tarrde, gostaria de saber se podemos receber pagamentos com cartões"
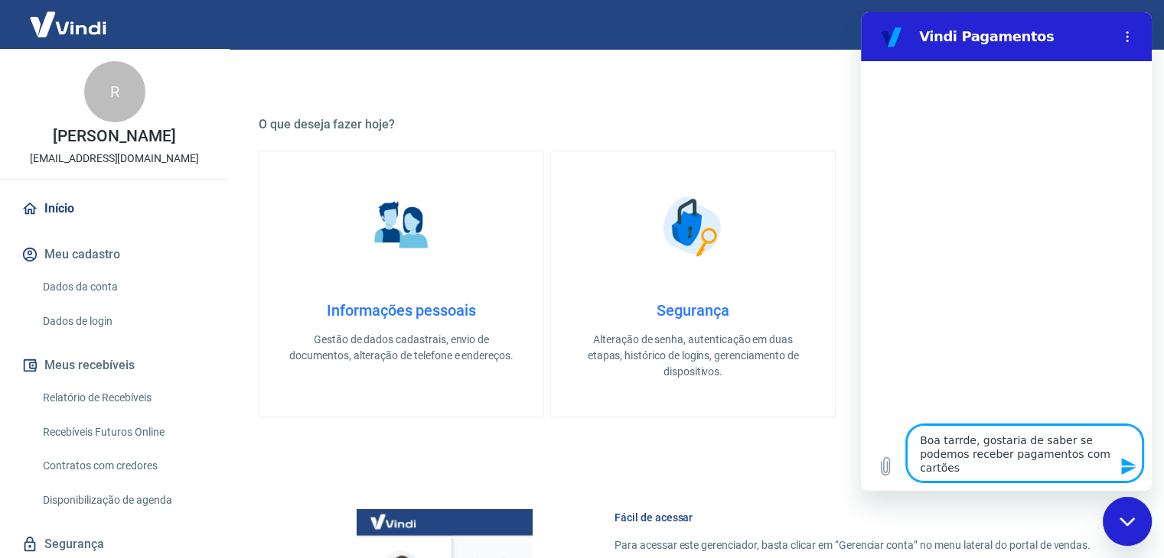
type textarea "x"
type textarea "Boa tarrde, gostaria de saber se podemos receber pagamentos com cartões d"
type textarea "x"
type textarea "Boa tarrde, gostaria de saber se podemos receber pagamentos com cartões de"
type textarea "x"
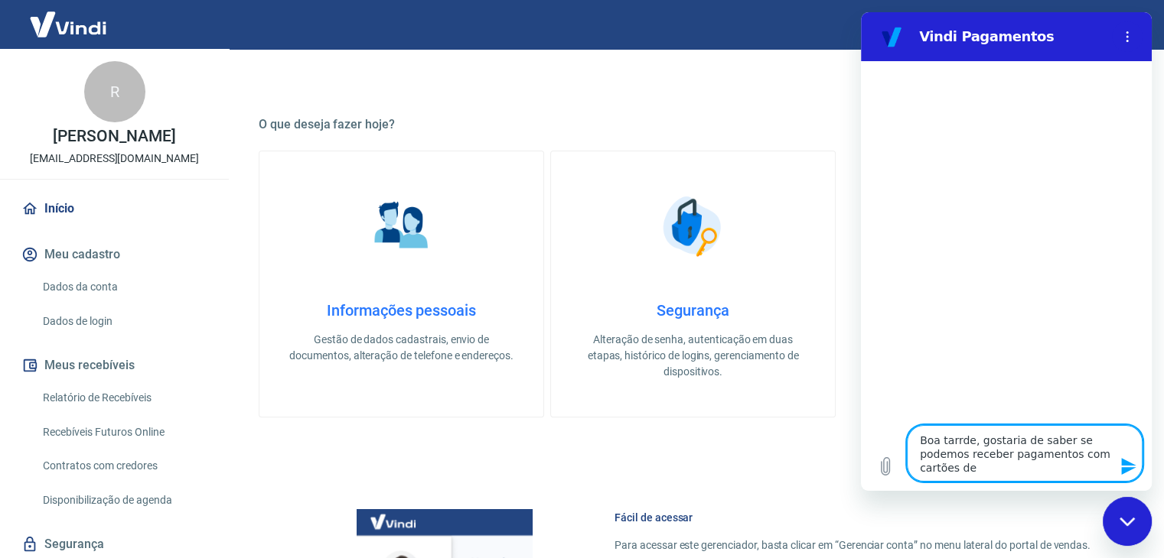
type textarea "Boa tarrde, gostaria de saber se podemos receber pagamentos com cartões de"
type textarea "x"
type textarea "Boa tarrde, gostaria de saber se podemos receber pagamentos com cartões de c"
type textarea "x"
type textarea "Boa tarrde, gostaria de saber se podemos receber pagamentos com cartões de cr"
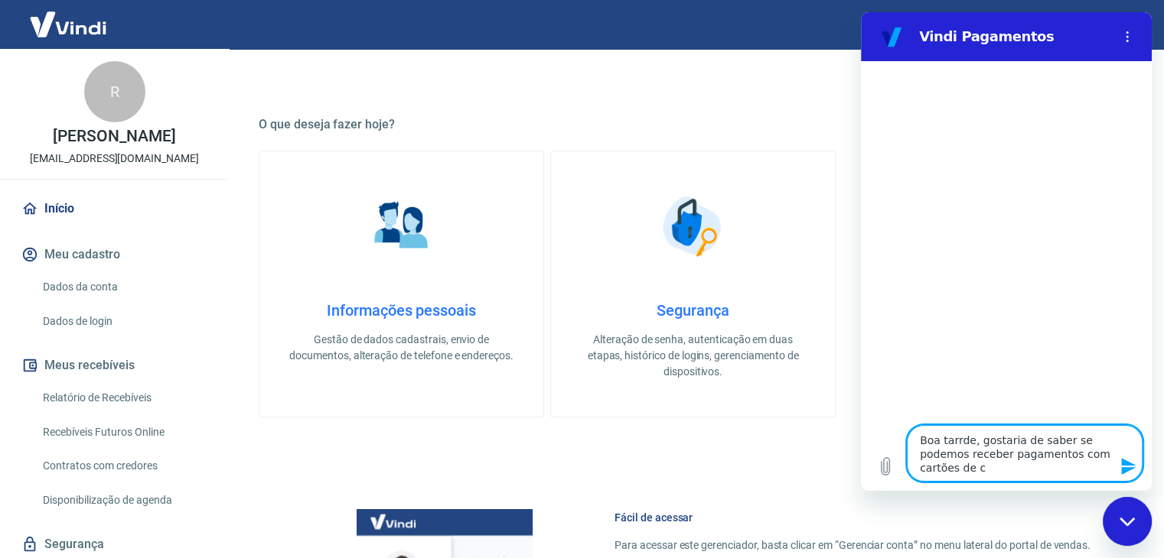
type textarea "x"
type textarea "Boa tarrde, gostaria de saber se podemos receber pagamentos com cartões de cré"
type textarea "x"
type textarea "Boa tarrde, gostaria de saber se podemos receber pagamentos com cartões de créd"
type textarea "x"
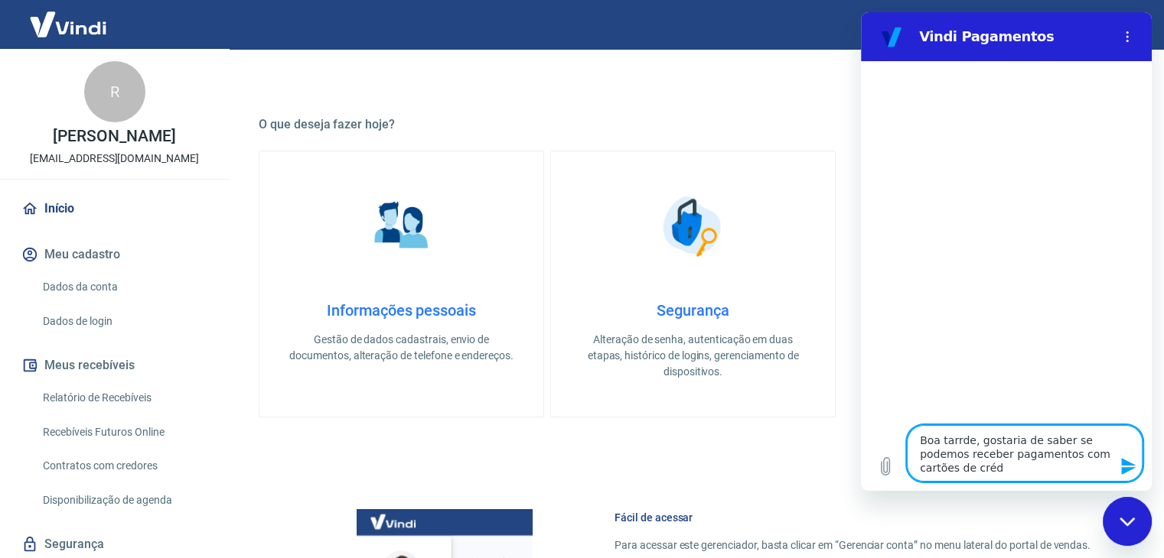
type textarea "Boa tarrde, gostaria de saber se podemos receber pagamentos com cartões de crédi"
type textarea "x"
type textarea "Boa tarrde, gostaria de saber se podemos receber pagamentos com cartões de créd…"
type textarea "x"
type textarea "Boa tarrde, gostaria de saber se podemos receber pagamentos com cartões de créd…"
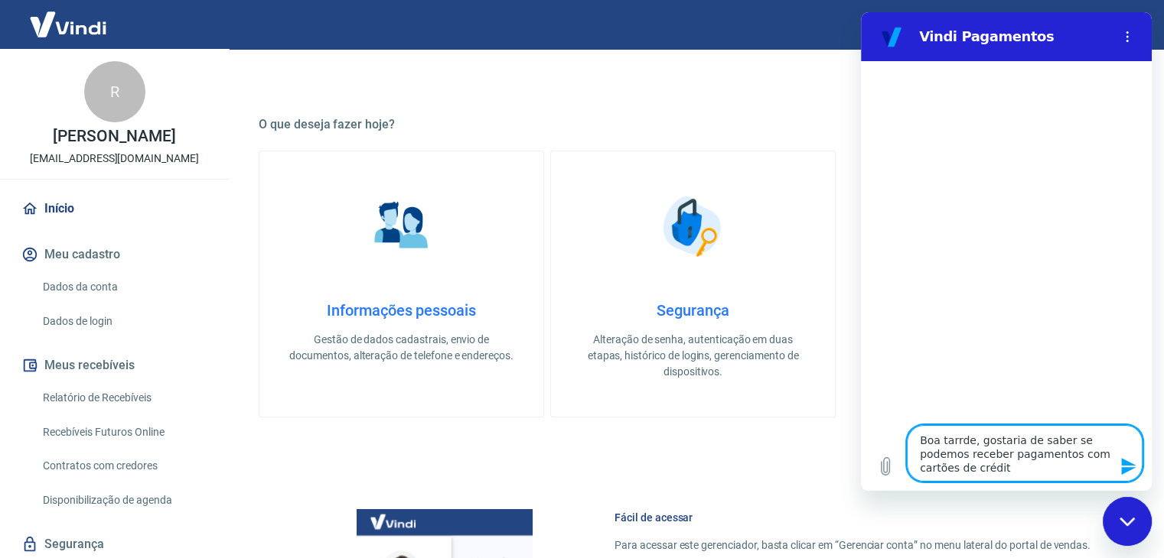
type textarea "x"
type textarea "Boa tarrde, gostaria de saber se podemos receber pagamentos com cartões de créd…"
type textarea "x"
type textarea "Boa tarrde, gostaria de saber se podemos receber pagamentos com cartões de créd…"
type textarea "x"
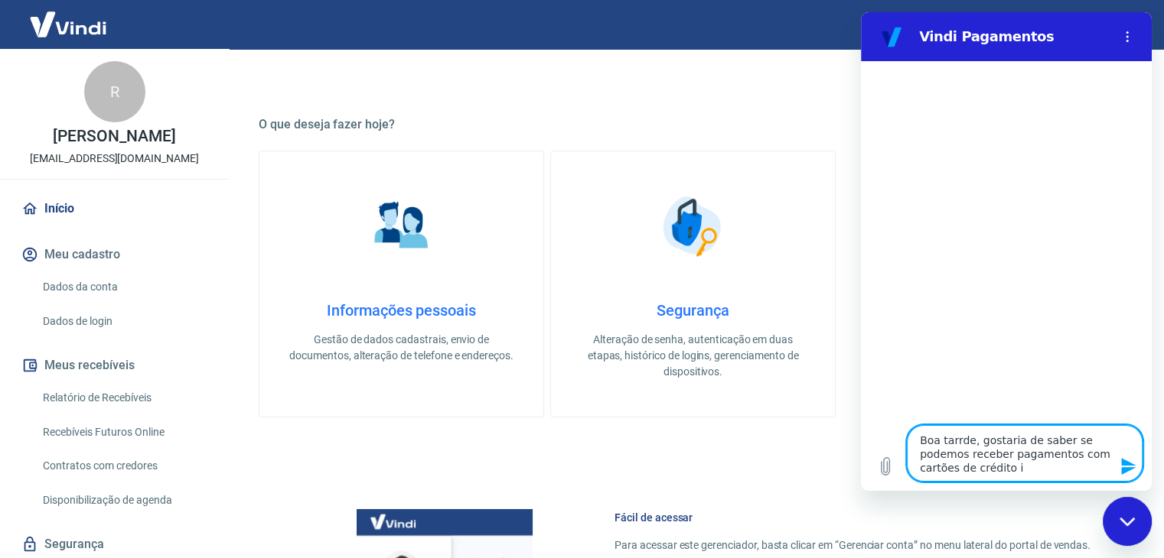
type textarea "Boa tarrde, gostaria de saber se podemos receber pagamentos com cartões de créd…"
type textarea "x"
type textarea "Boa tarrde, gostaria de saber se podemos receber pagamentos com cartões de créd…"
type textarea "x"
type textarea "Boa tarrde, gostaria de saber se podemos receber pagamentos com cartões de créd…"
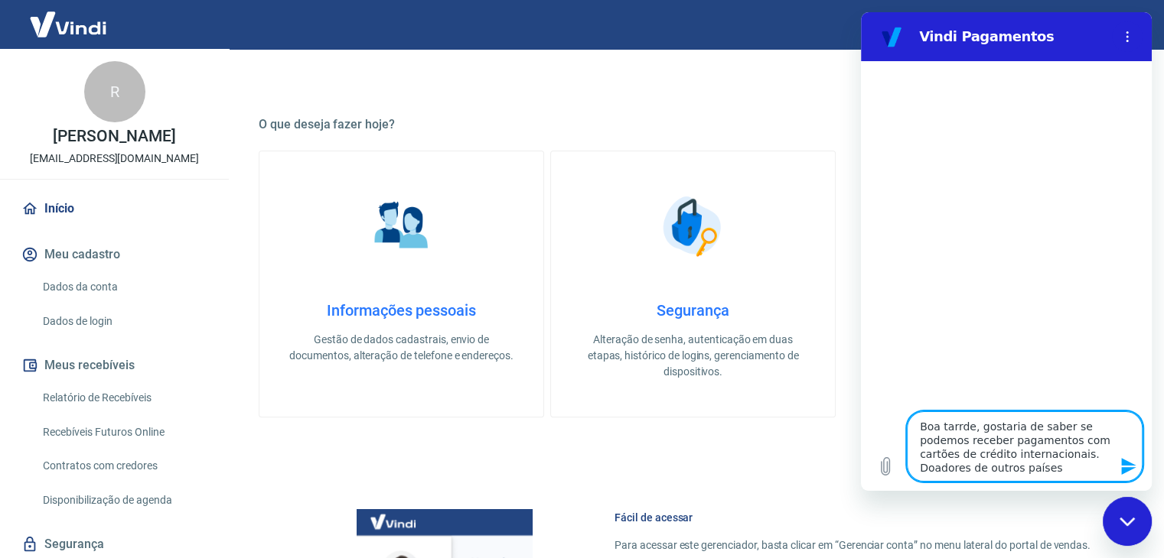
click at [1130, 468] on icon "Enviar mensagem" at bounding box center [1128, 466] width 15 height 17
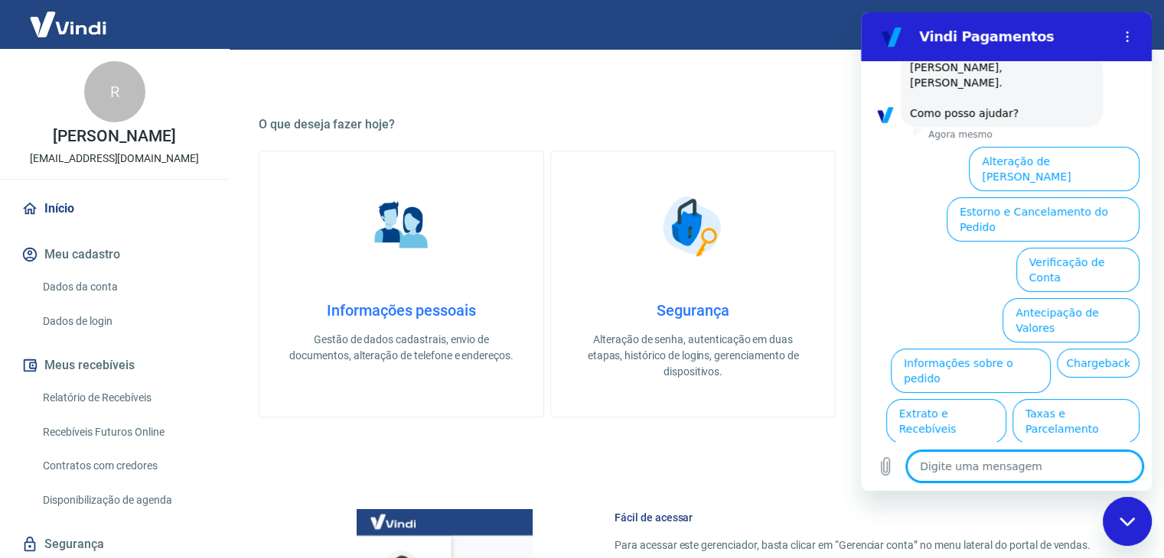
scroll to position [135, 0]
click at [946, 348] on button "Informações sobre o pedido" at bounding box center [970, 370] width 160 height 44
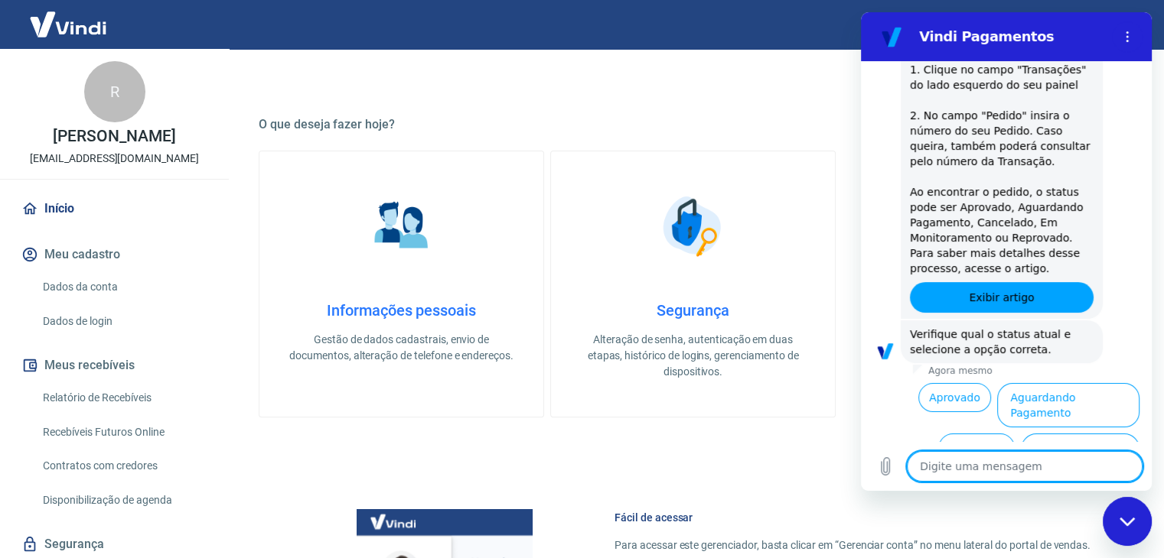
scroll to position [401, 0]
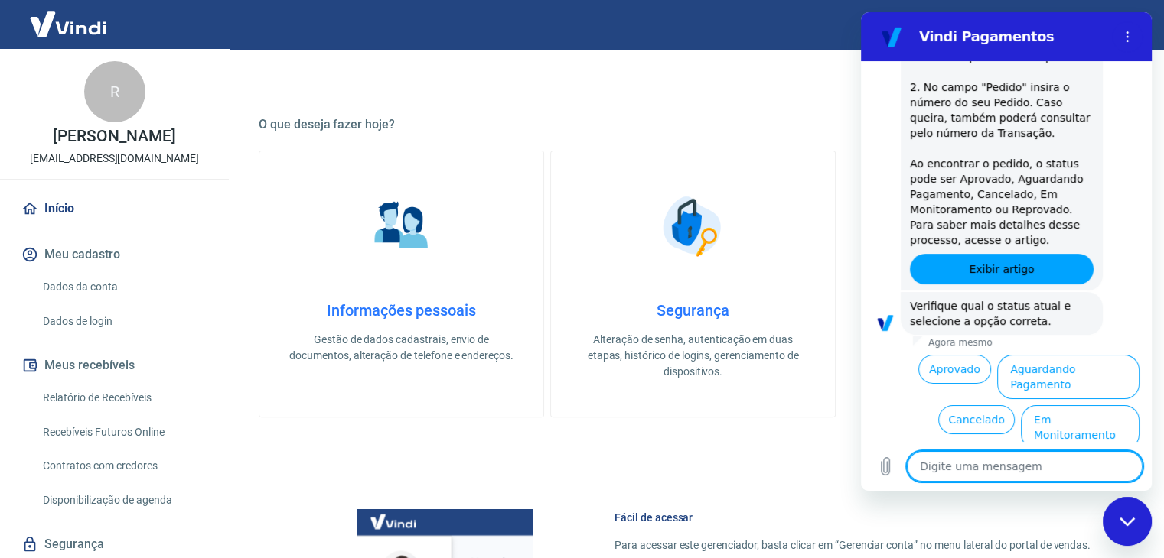
click at [993, 467] on textarea at bounding box center [1024, 466] width 236 height 31
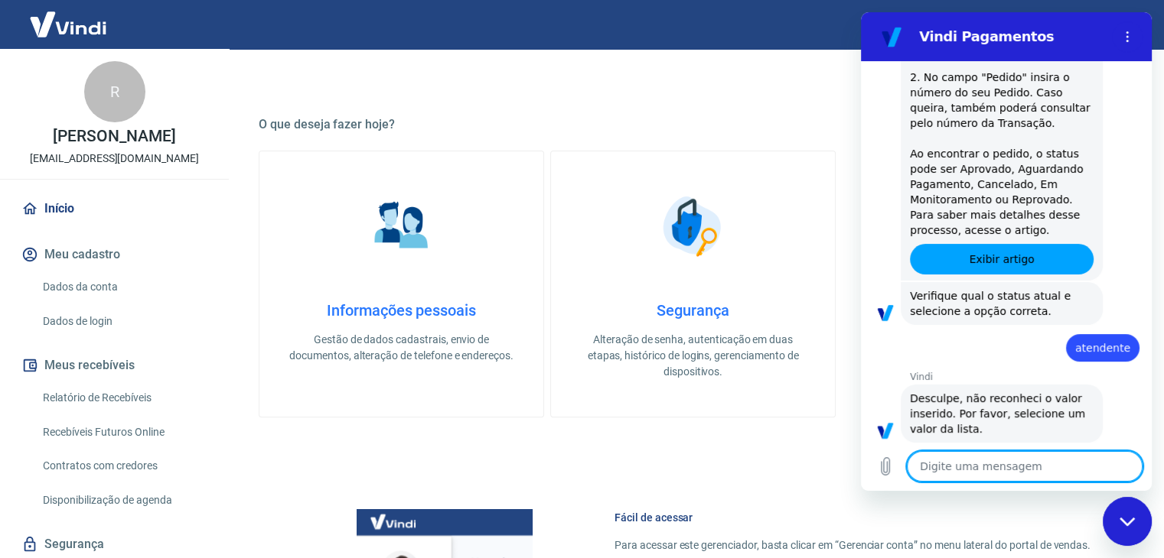
scroll to position [414, 0]
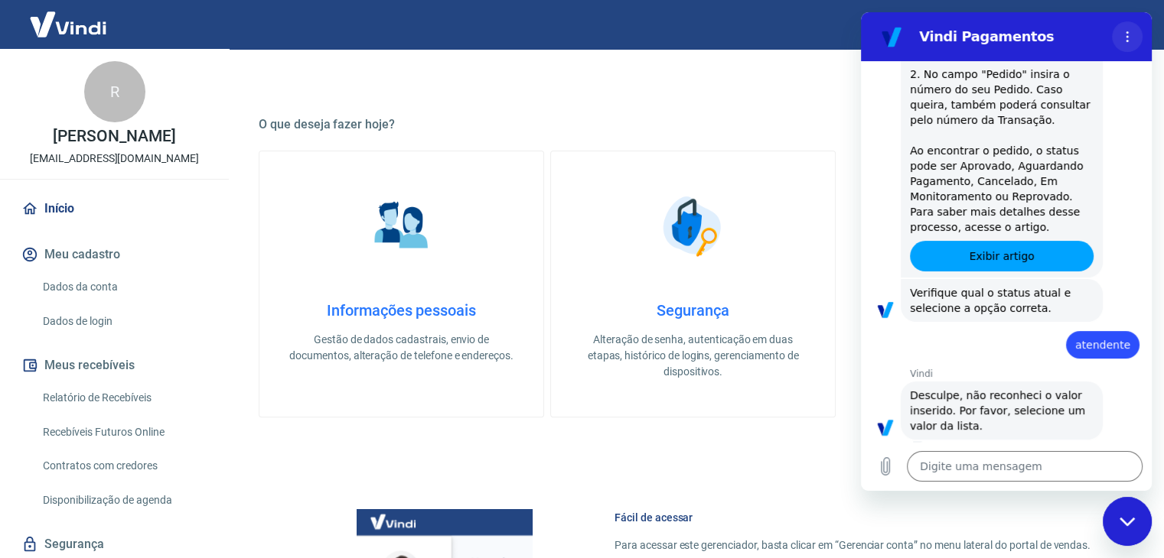
click at [1132, 38] on icon "Menu de opções" at bounding box center [1127, 37] width 12 height 12
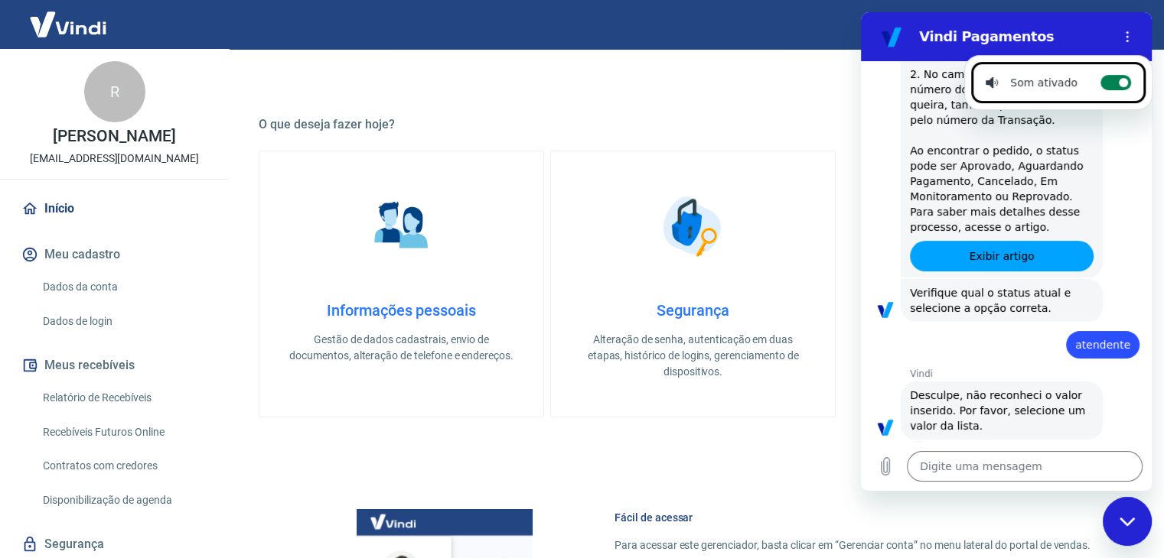
click at [1118, 83] on circle at bounding box center [1122, 82] width 9 height 9
click at [1113, 83] on input "Alternar notificações sonoras" at bounding box center [1115, 82] width 31 height 15
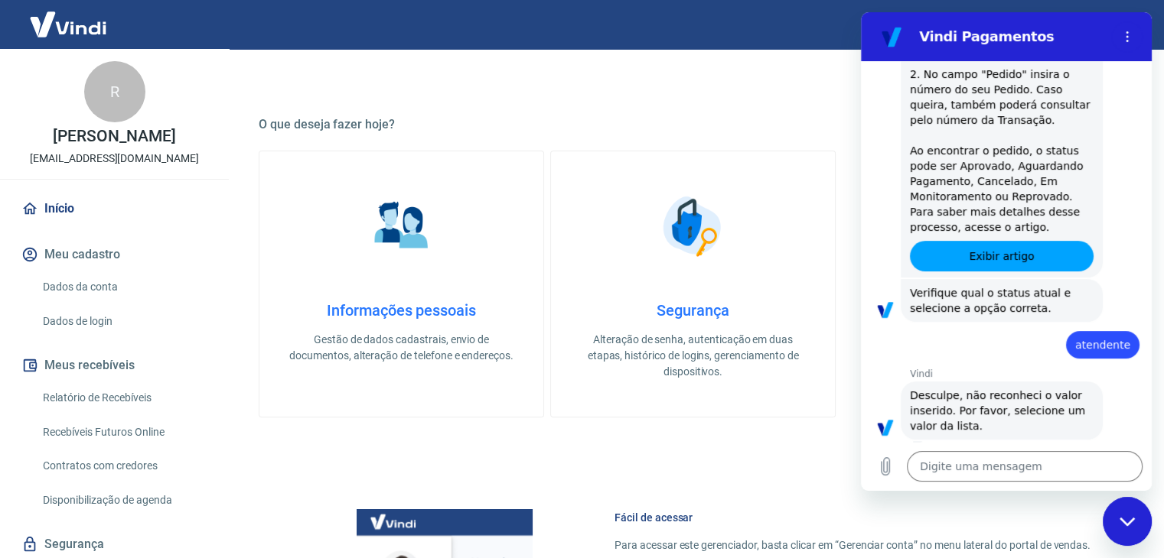
drag, startPoint x: 1131, startPoint y: 526, endPoint x: 1121, endPoint y: 520, distance: 11.3
click at [1132, 526] on div "Fechar janela de mensagens" at bounding box center [1127, 522] width 46 height 46
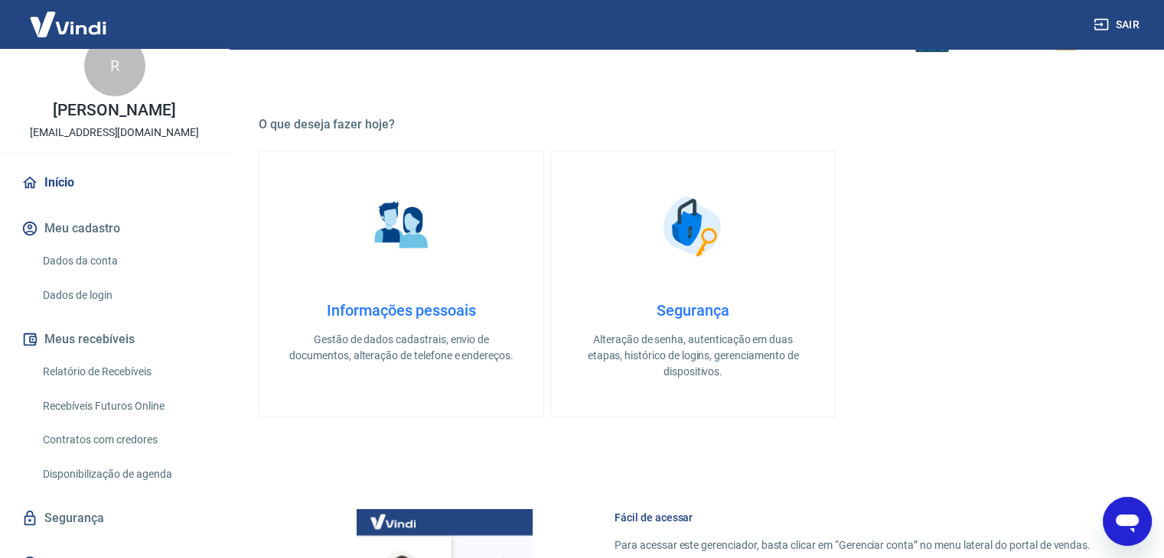
scroll to position [49, 0]
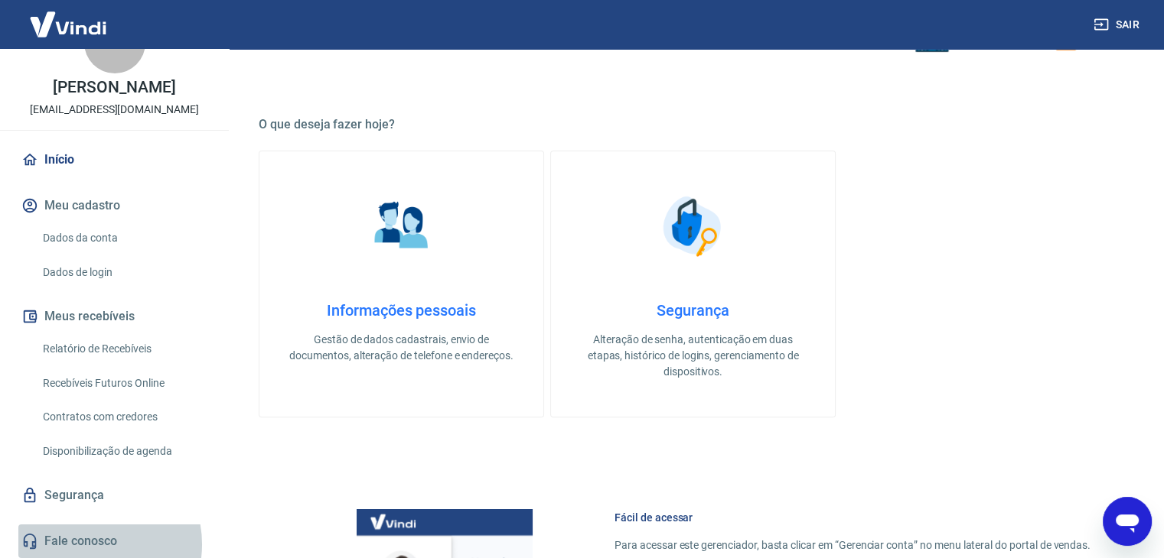
click at [92, 545] on link "Fale conosco" at bounding box center [114, 542] width 192 height 34
